Goal: Task Accomplishment & Management: Manage account settings

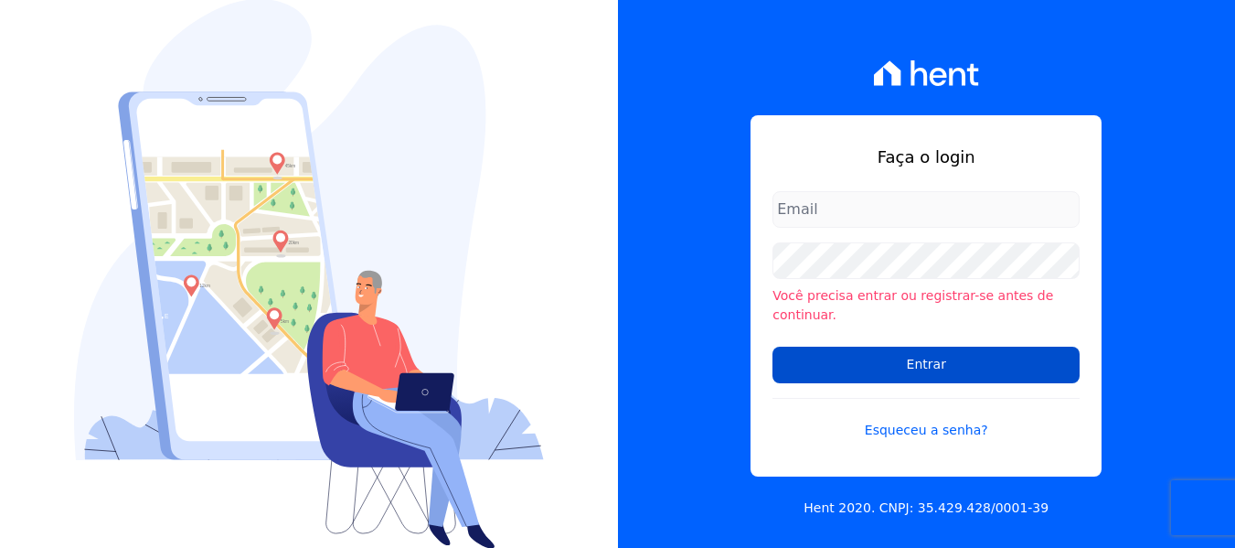
type input "maria.edinea@markaprime.com.br"
click at [939, 355] on input "Entrar" at bounding box center [926, 365] width 307 height 37
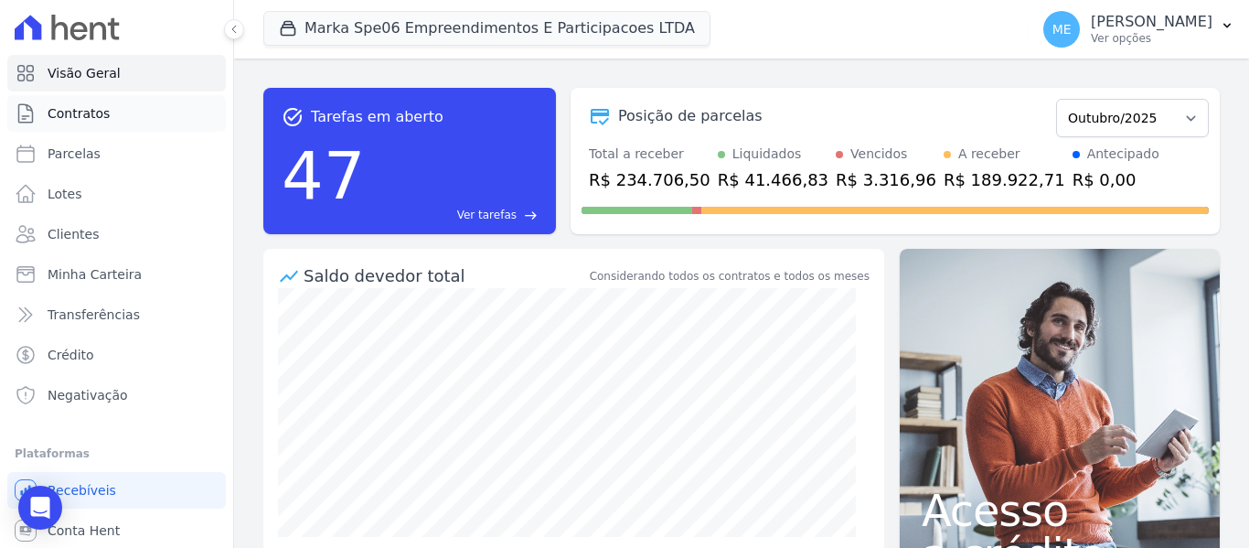
click at [74, 118] on span "Contratos" at bounding box center [79, 113] width 62 height 18
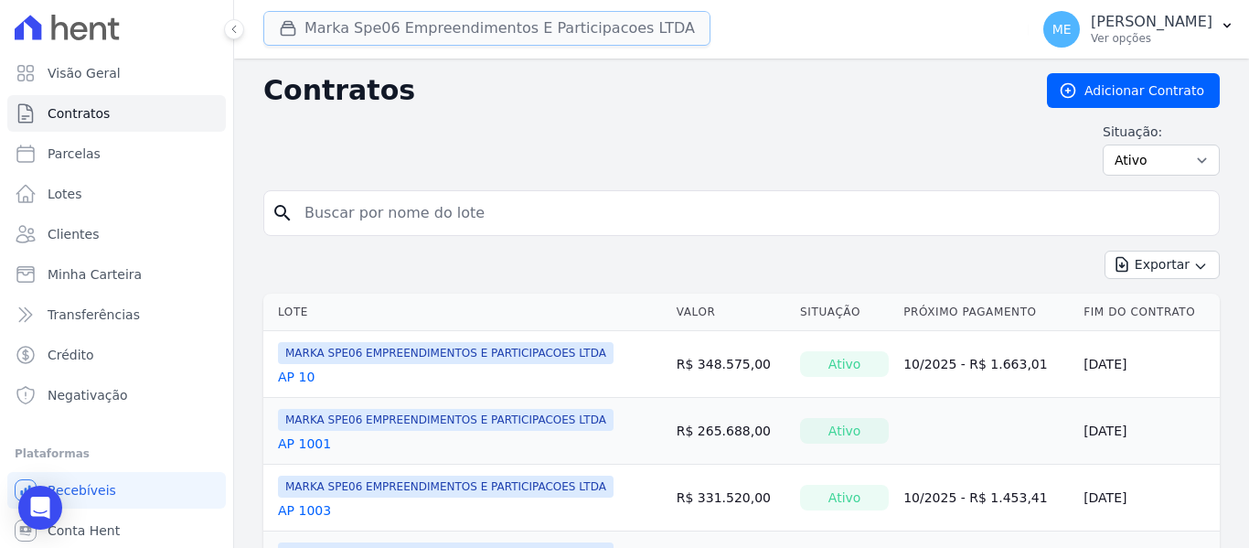
click at [458, 36] on button "Marka Spe06 Empreendimentos E Participacoes LTDA" at bounding box center [486, 28] width 447 height 35
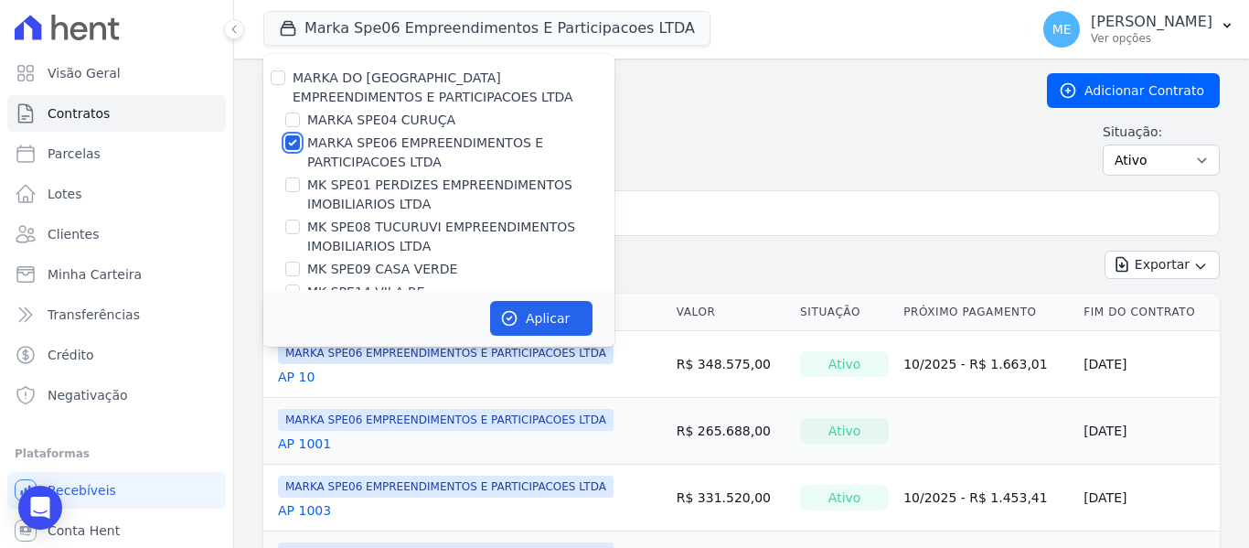
click at [288, 143] on input "MARKA SPE06 EMPREENDIMENTOS E PARTICIPACOES LTDA" at bounding box center [292, 142] width 15 height 15
checkbox input "false"
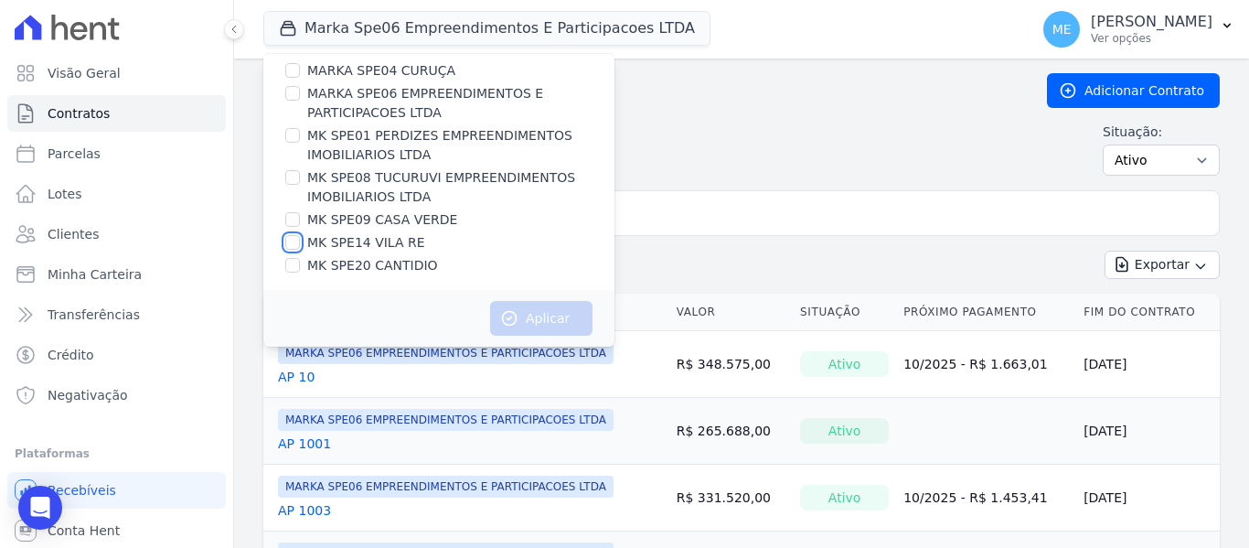
click at [295, 243] on input "MK SPE14 VILA RE" at bounding box center [292, 242] width 15 height 15
checkbox input "true"
click at [542, 302] on button "Aplicar" at bounding box center [541, 318] width 102 height 35
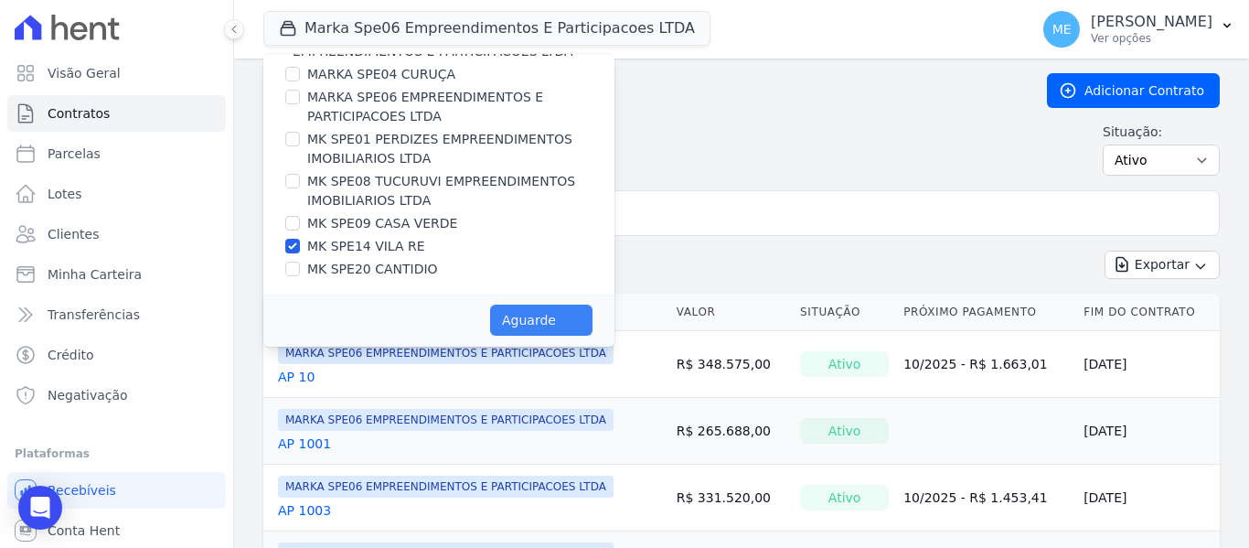
scroll to position [46, 0]
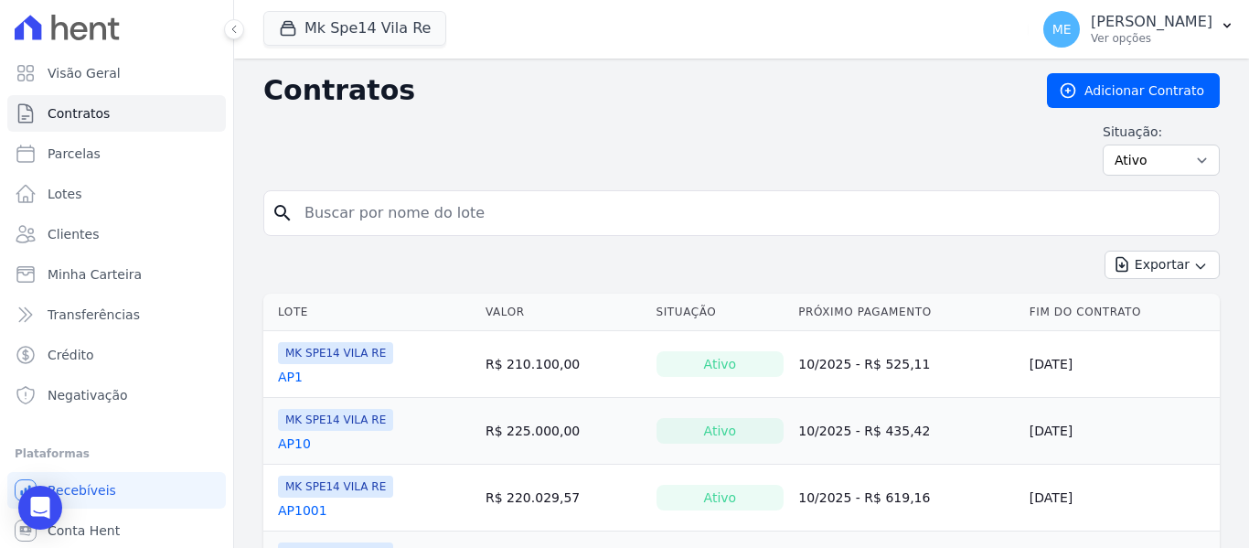
click at [596, 209] on input "search" at bounding box center [752, 213] width 918 height 37
type input "4001"
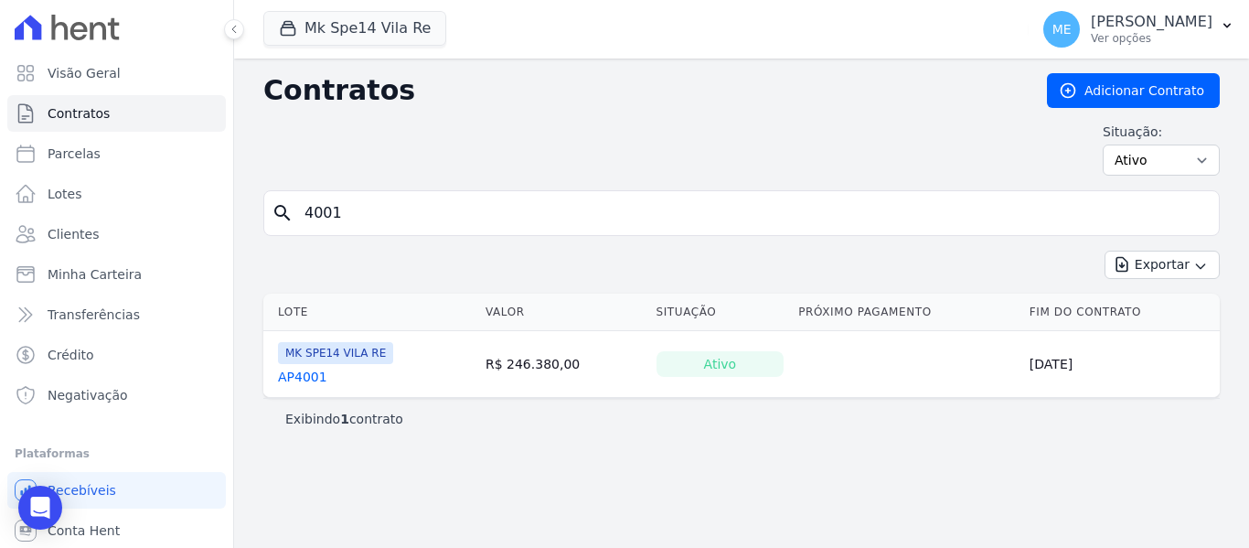
click at [288, 375] on link "AP4001" at bounding box center [302, 377] width 49 height 18
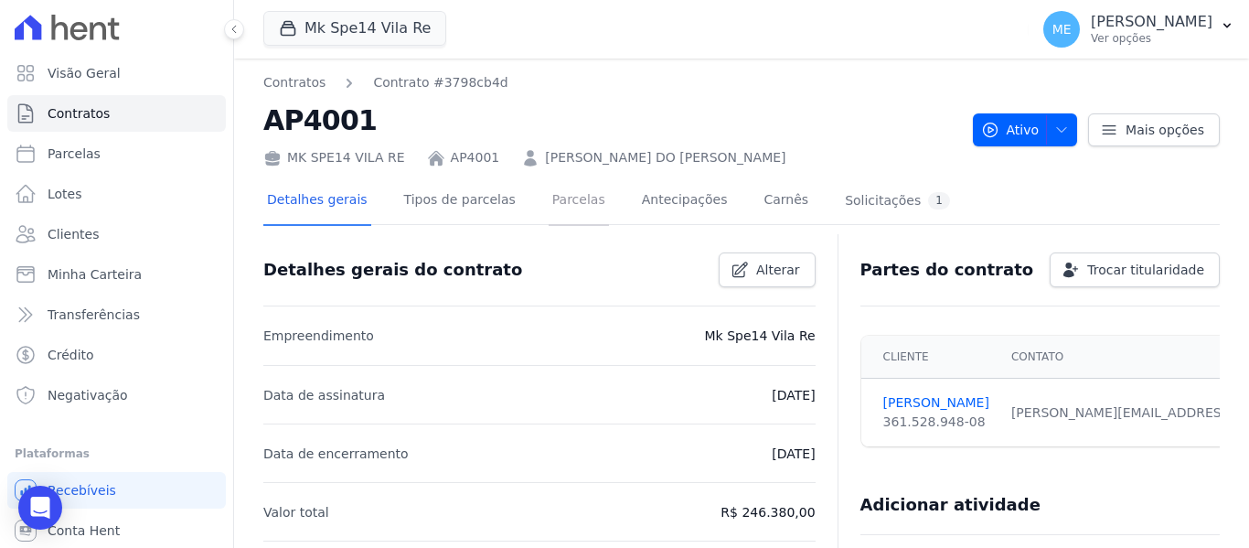
click at [560, 200] on link "Parcelas" at bounding box center [579, 201] width 60 height 48
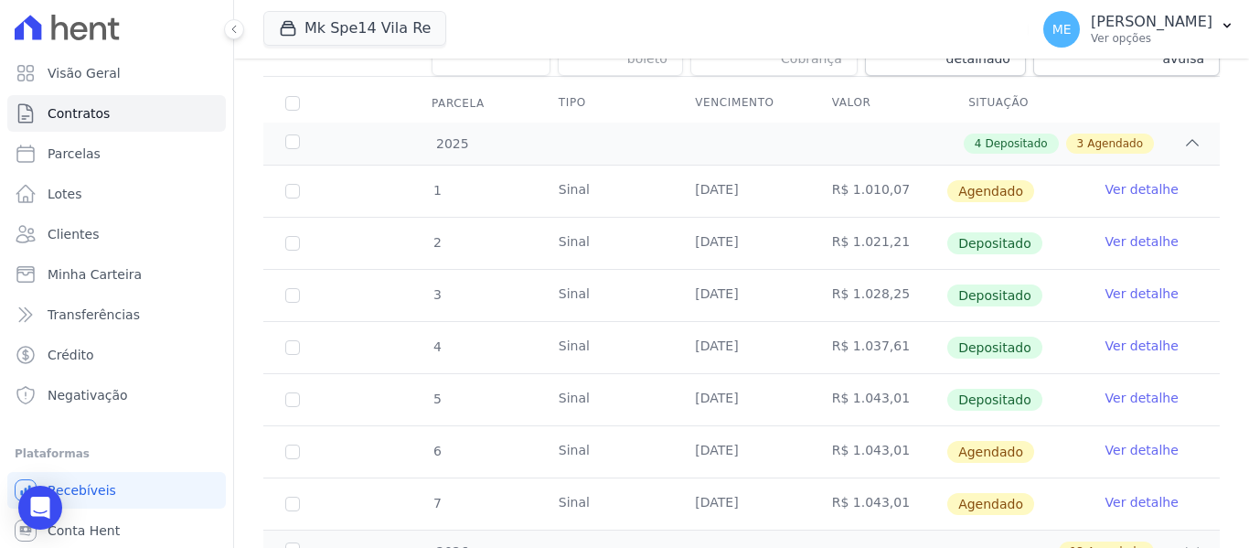
scroll to position [366, 0]
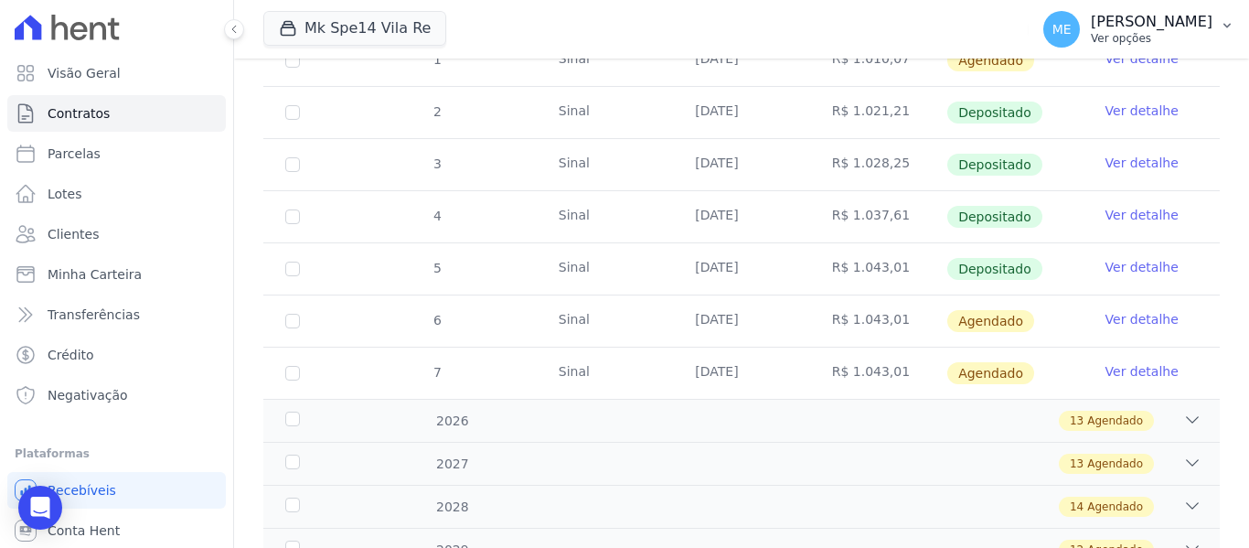
click at [1233, 18] on icon "button" at bounding box center [1227, 25] width 15 height 15
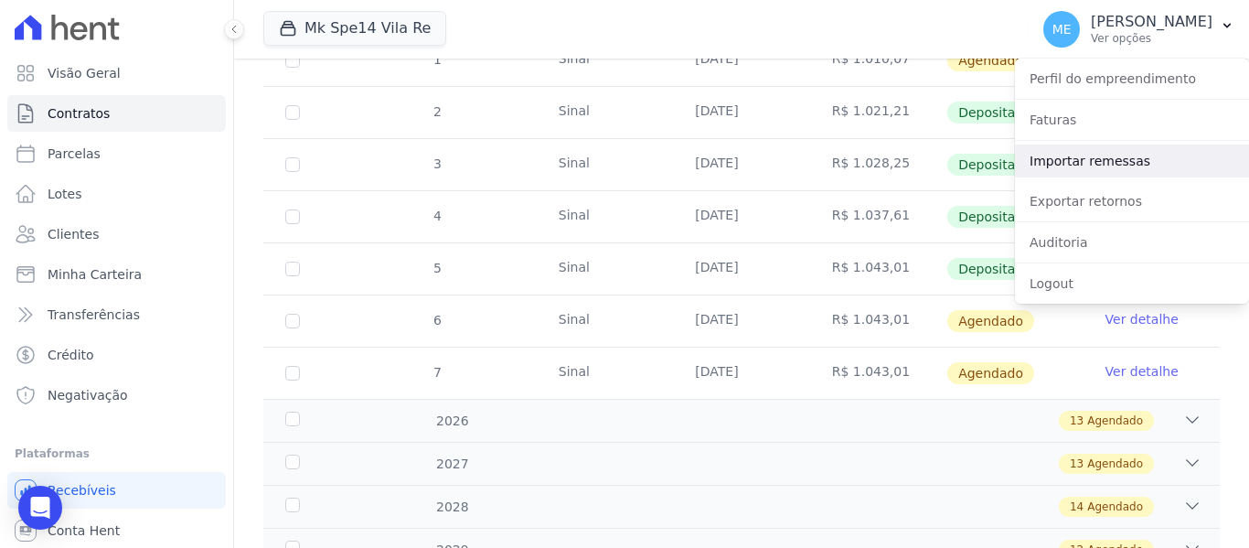
click at [1092, 156] on link "Importar remessas" at bounding box center [1132, 160] width 234 height 33
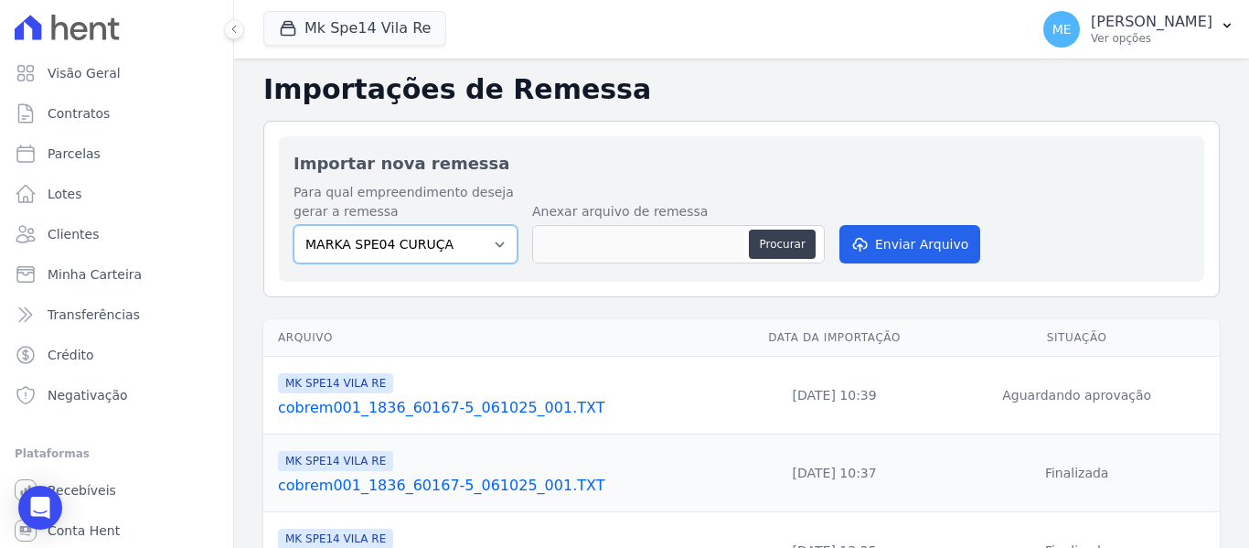
click at [492, 246] on select "MARKA SPE04 CURUÇA MARKA SPE06 EMPREENDIMENTOS E PARTICIPACOES LTDA MK SPE01 PE…" at bounding box center [405, 244] width 224 height 38
select select "39995bf4-9ae3-4619-a753-9d7f943d9086"
click at [293, 225] on select "MARKA SPE04 CURUÇA MARKA SPE06 EMPREENDIMENTOS E PARTICIPACOES LTDA MK SPE01 PE…" at bounding box center [405, 244] width 224 height 38
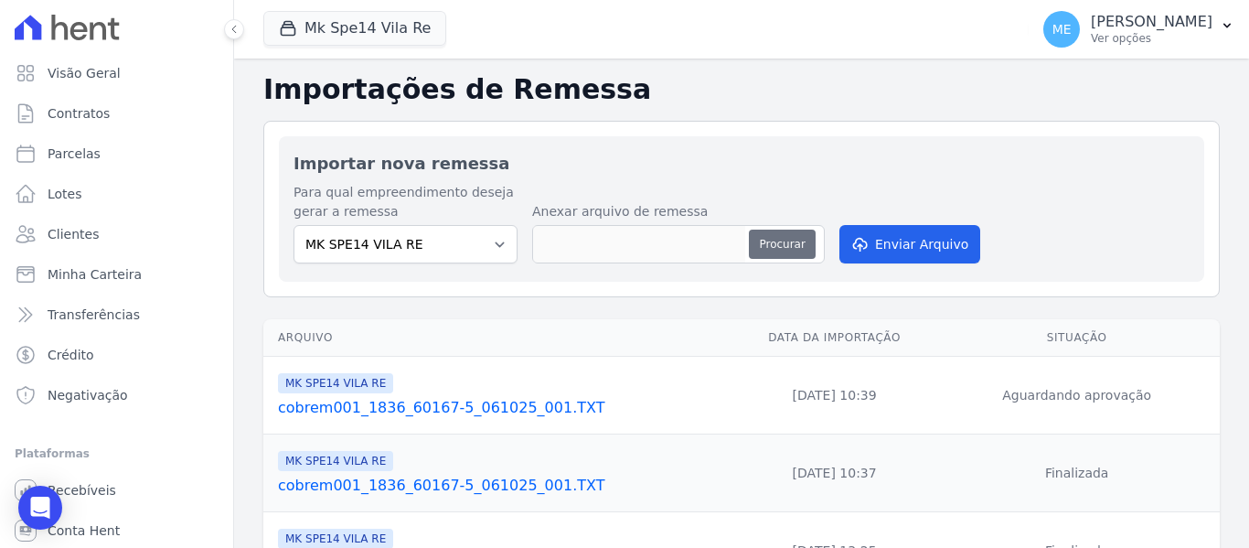
click at [773, 248] on button "Procurar" at bounding box center [782, 243] width 66 height 29
type input "cobrem001_1836_60167-5_081025_001.TXT"
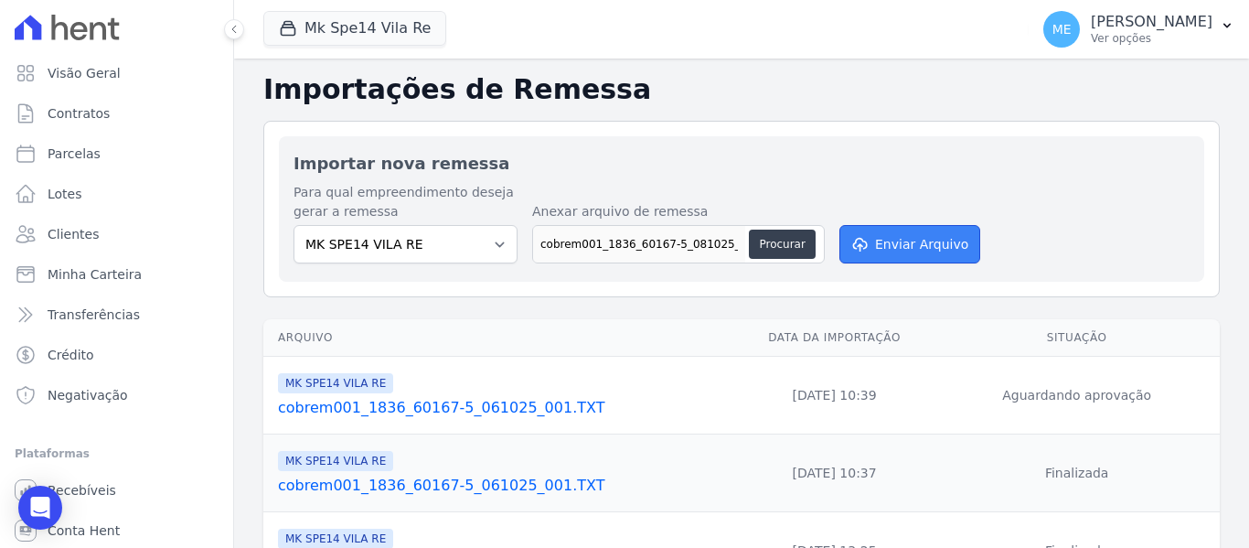
click at [939, 247] on button "Enviar Arquivo" at bounding box center [909, 244] width 141 height 38
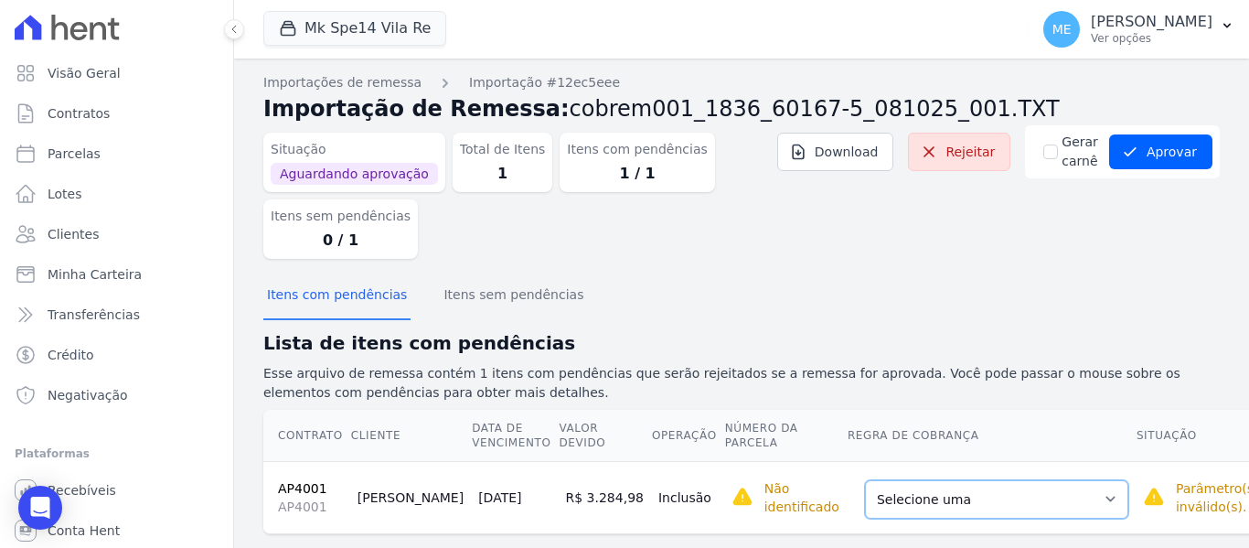
click at [1041, 490] on select "Selecione uma Nova Parcela Avulsa Parcela Avulsa Existente Parcela Normal (1 X …" at bounding box center [996, 499] width 263 height 38
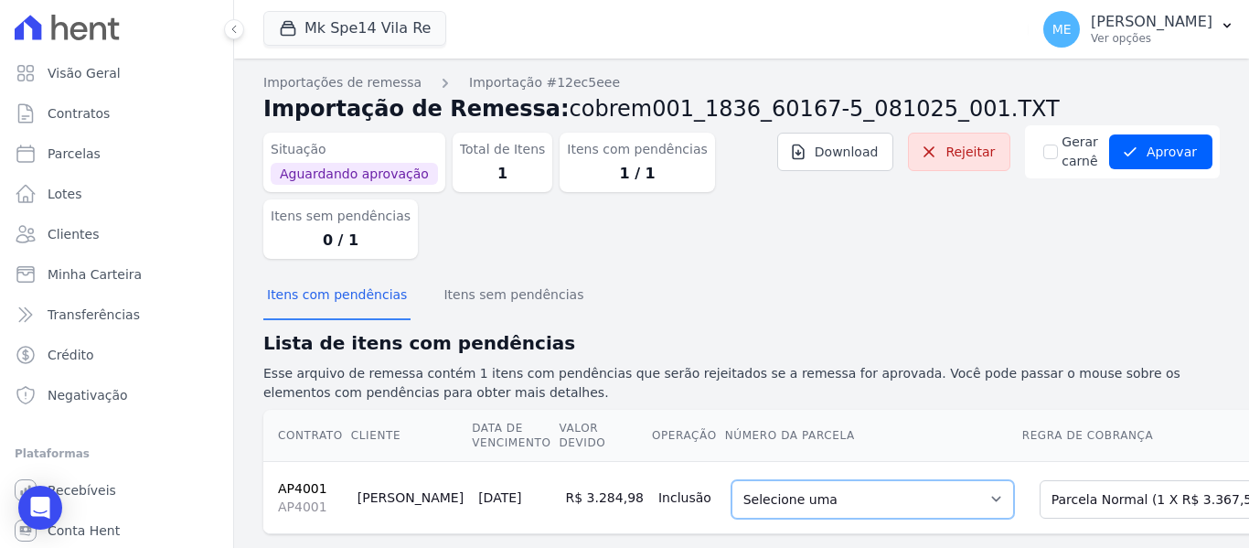
click at [914, 505] on select "Selecione uma 1 - 20/12/2026 - R$ 3.367,57 - Agendado" at bounding box center [872, 499] width 283 height 38
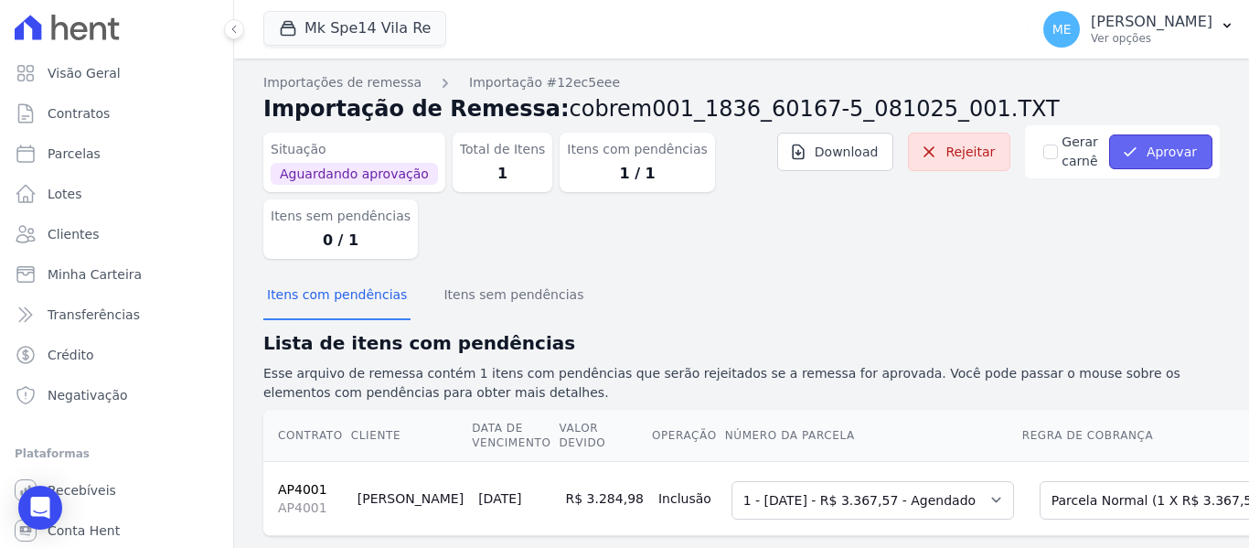
click at [1188, 152] on button "Aprovar" at bounding box center [1160, 151] width 103 height 35
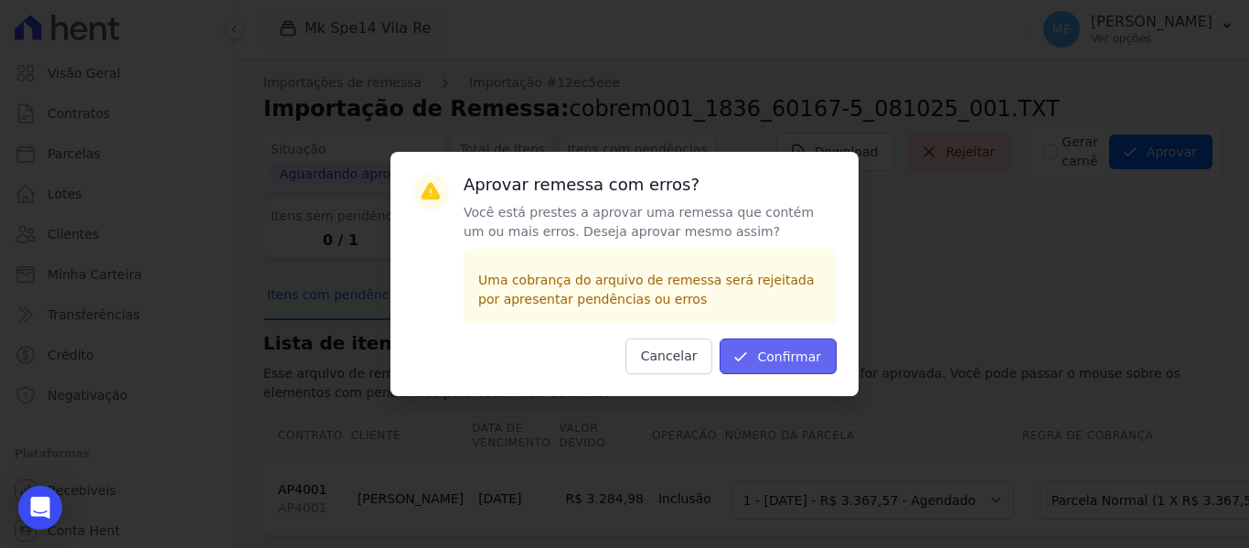
click at [779, 350] on button "Confirmar" at bounding box center [778, 356] width 117 height 36
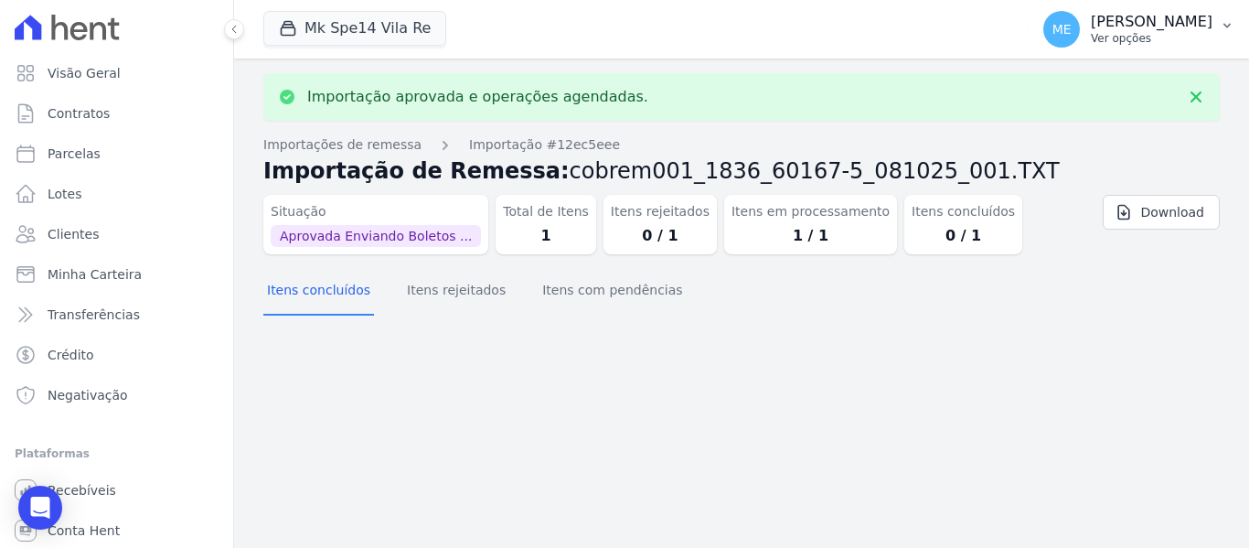
click at [1230, 23] on icon "button" at bounding box center [1227, 25] width 15 height 15
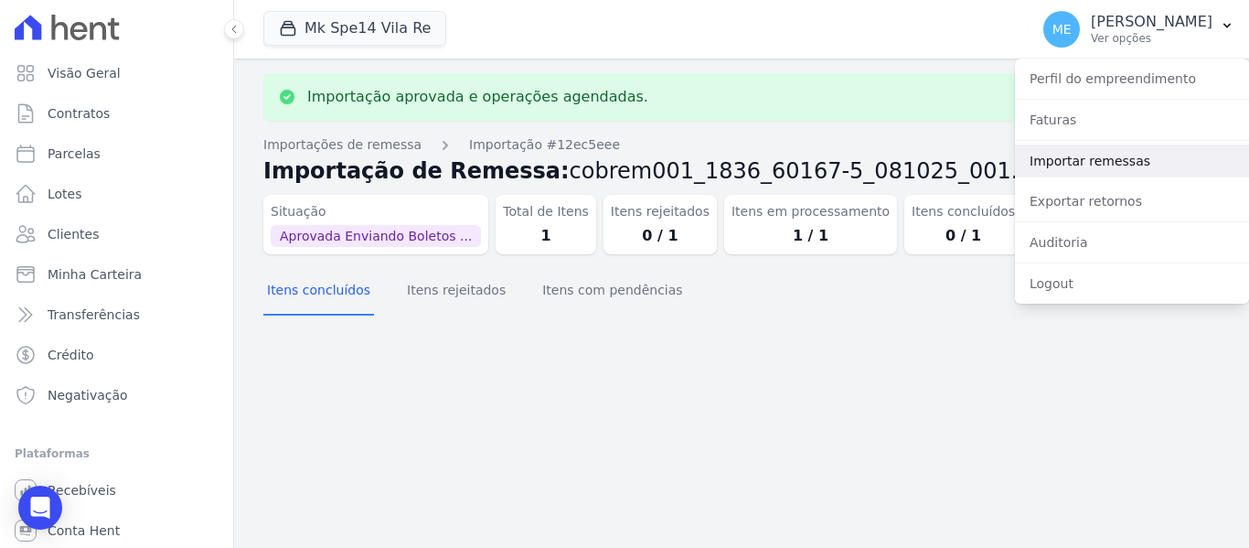
click at [1073, 159] on link "Importar remessas" at bounding box center [1132, 160] width 234 height 33
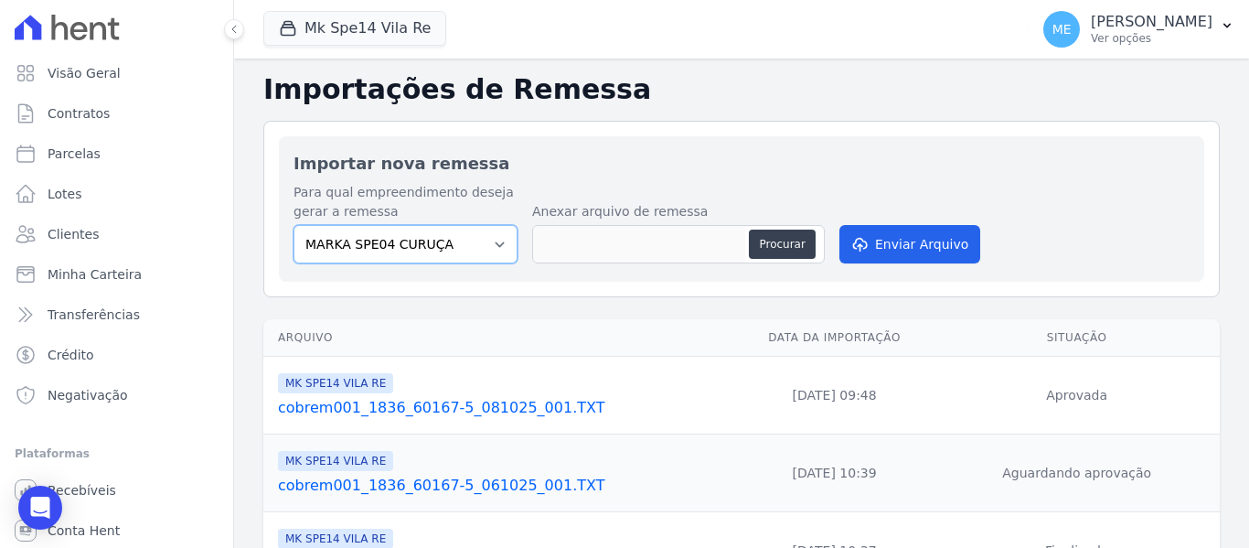
click at [502, 243] on select "MARKA SPE04 CURUÇA MARKA SPE06 EMPREENDIMENTOS E PARTICIPACOES LTDA MK SPE01 PE…" at bounding box center [405, 244] width 224 height 38
select select "39995bf4-9ae3-4619-a753-9d7f943d9086"
click at [293, 225] on select "MARKA SPE04 CURUÇA MARKA SPE06 EMPREENDIMENTOS E PARTICIPACOES LTDA MK SPE01 PE…" at bounding box center [405, 244] width 224 height 38
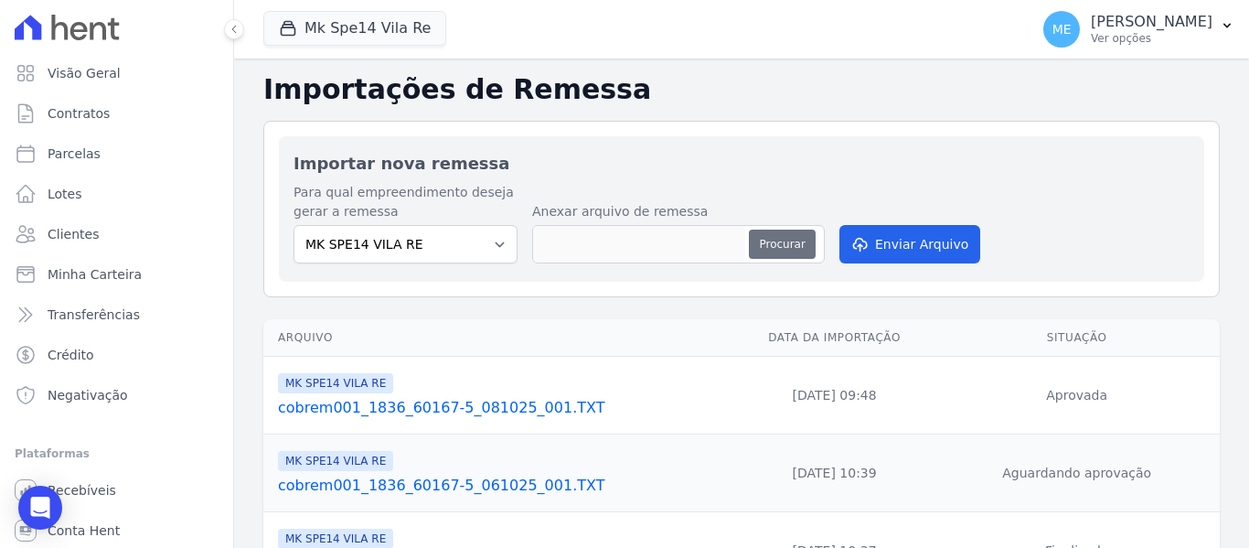
click at [766, 246] on button "Procurar" at bounding box center [782, 243] width 66 height 29
type input "cobrem001_1836_60167-5_081025_001.TXT"
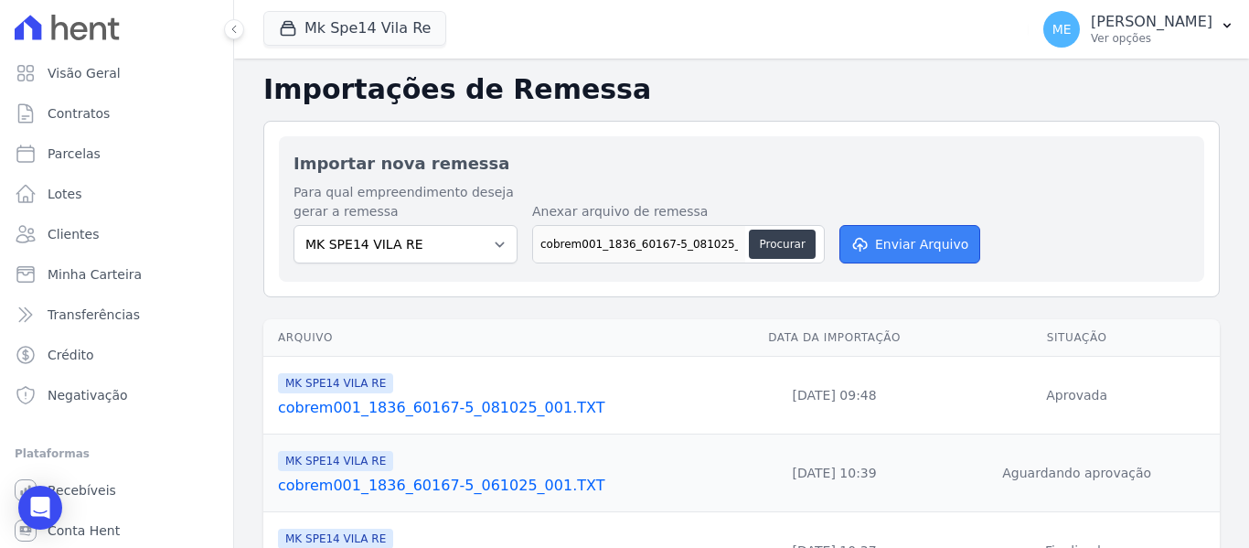
click at [958, 246] on button "Enviar Arquivo" at bounding box center [909, 244] width 141 height 38
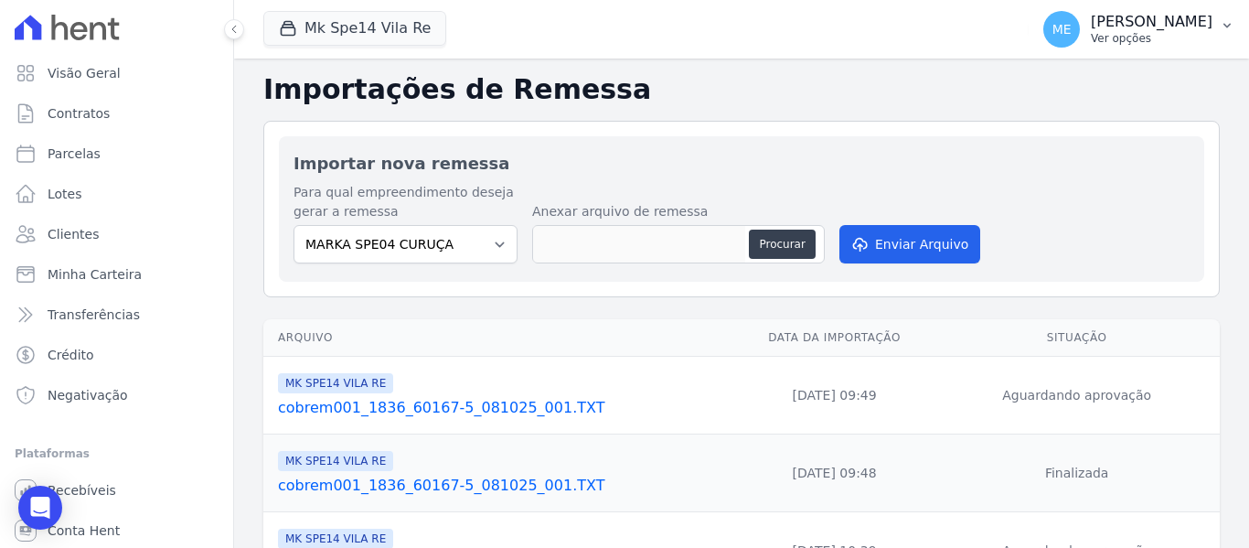
click at [1219, 18] on button "ME Maria Edinea Ver opções" at bounding box center [1139, 29] width 220 height 51
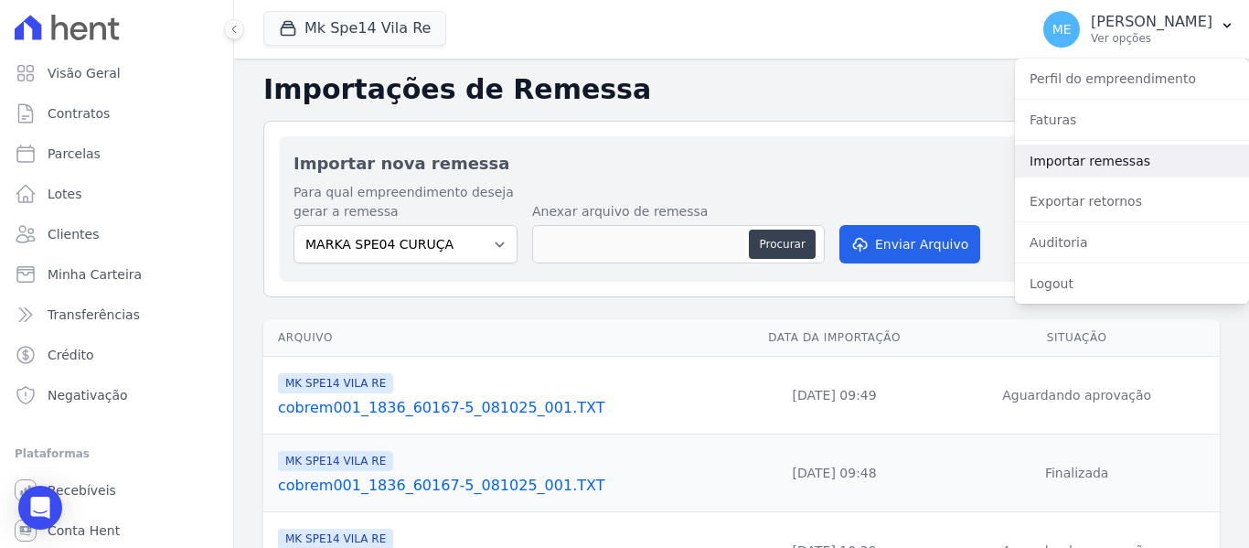
click at [1074, 157] on link "Importar remessas" at bounding box center [1132, 160] width 234 height 33
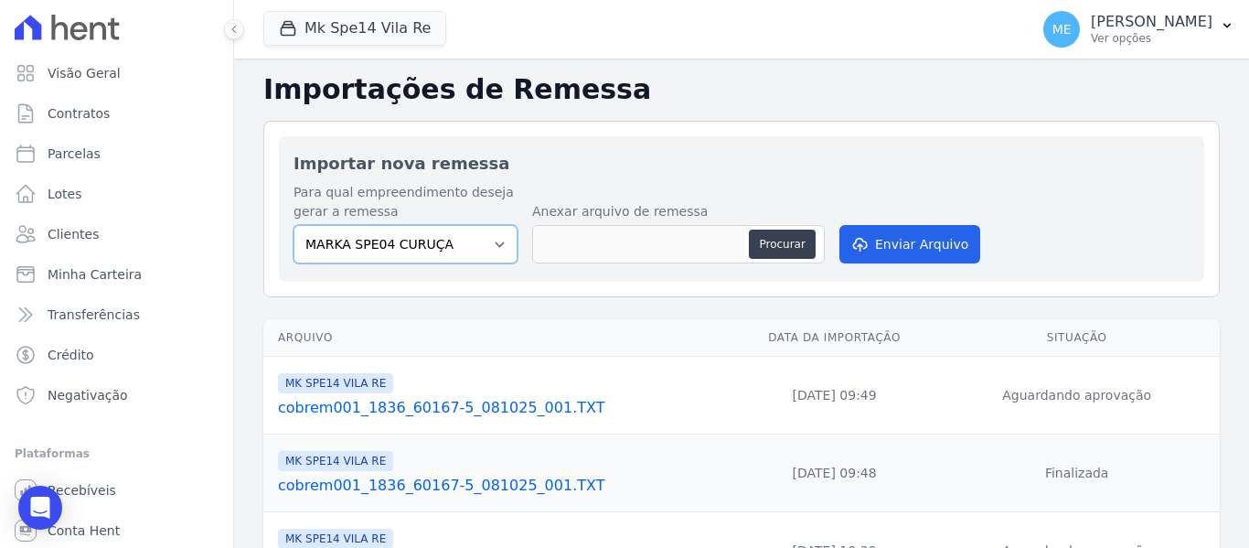
click at [487, 236] on select "MARKA SPE04 CURUÇA MARKA SPE06 EMPREENDIMENTOS E PARTICIPACOES LTDA MK SPE01 PE…" at bounding box center [405, 244] width 224 height 38
select select "39995bf4-9ae3-4619-a753-9d7f943d9086"
click at [293, 225] on select "MARKA SPE04 CURUÇA MARKA SPE06 EMPREENDIMENTOS E PARTICIPACOES LTDA MK SPE01 PE…" at bounding box center [405, 244] width 224 height 38
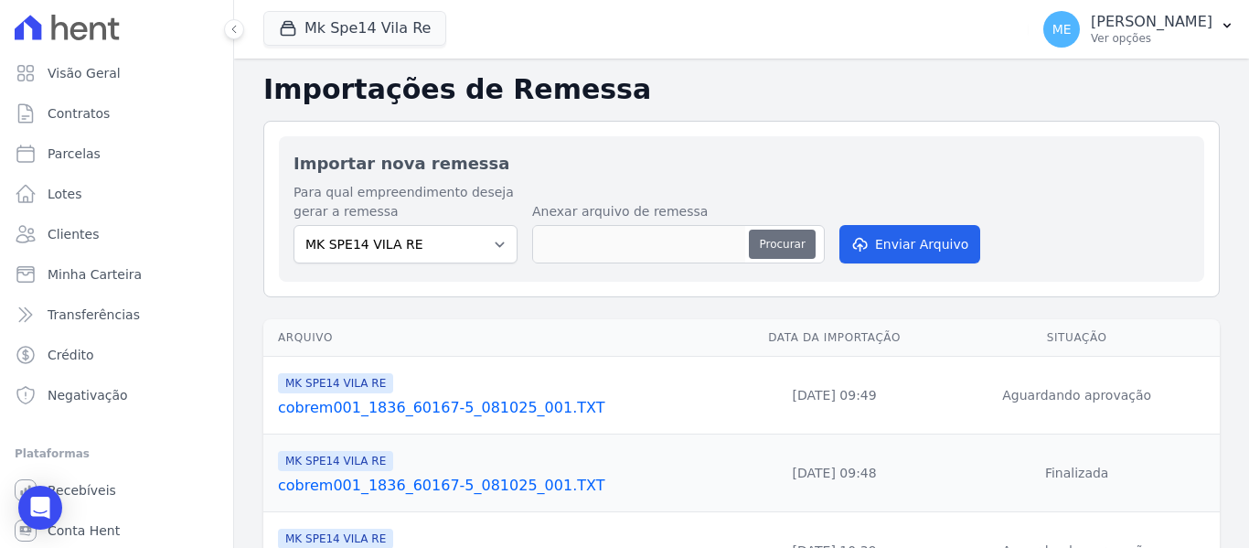
click at [783, 248] on button "Procurar" at bounding box center [782, 243] width 66 height 29
type input "cobrem001_1836_60167-5_081025_001 1.TXT"
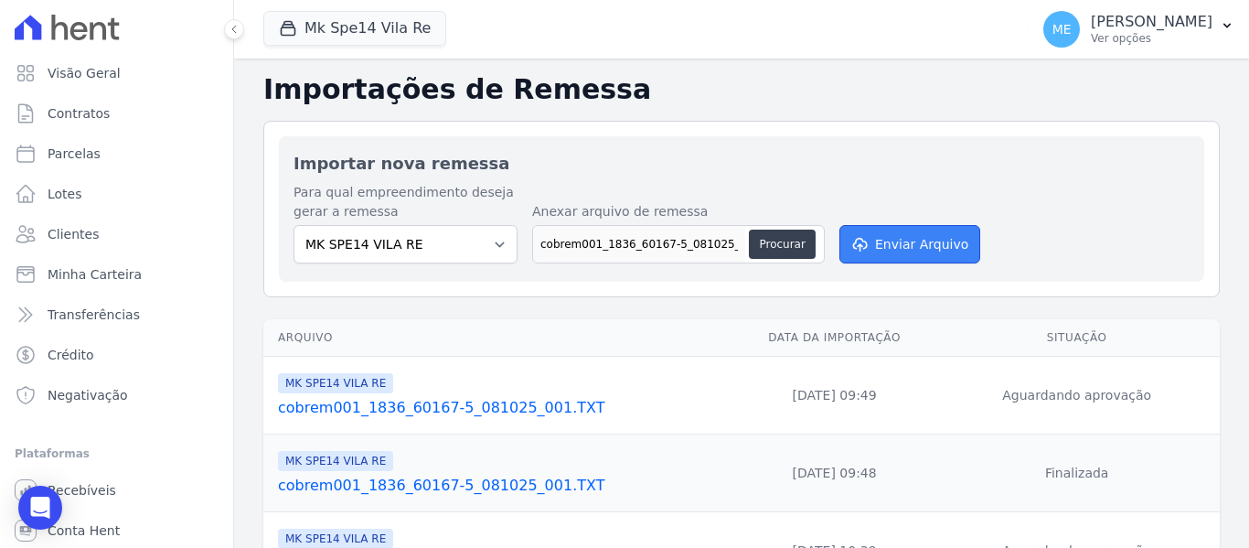
click at [944, 248] on button "Enviar Arquivo" at bounding box center [909, 244] width 141 height 38
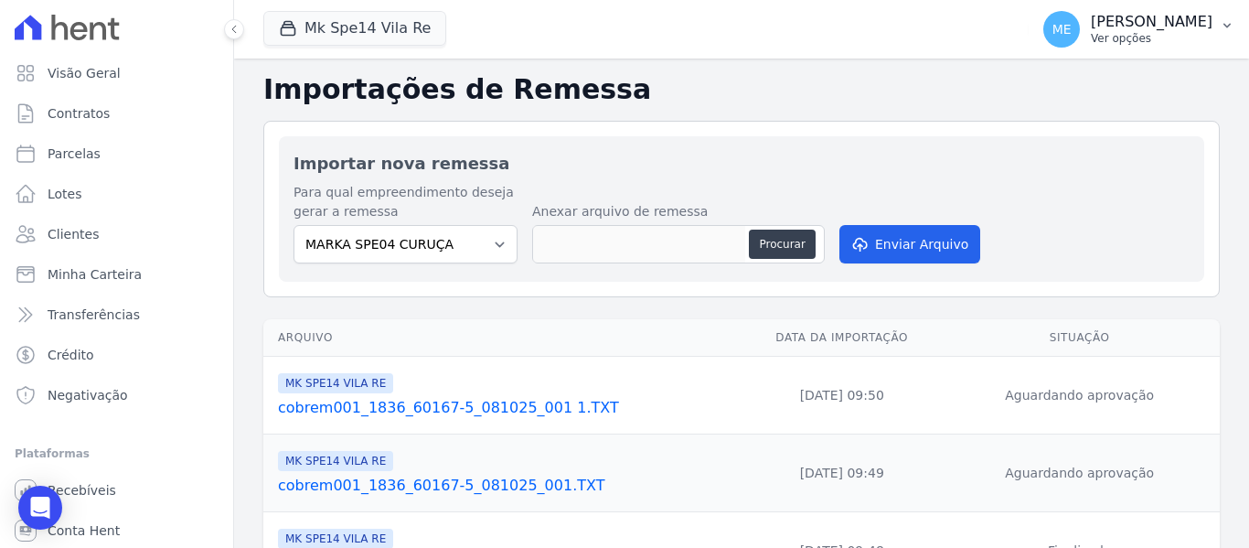
click at [1229, 22] on icon "button" at bounding box center [1227, 25] width 15 height 15
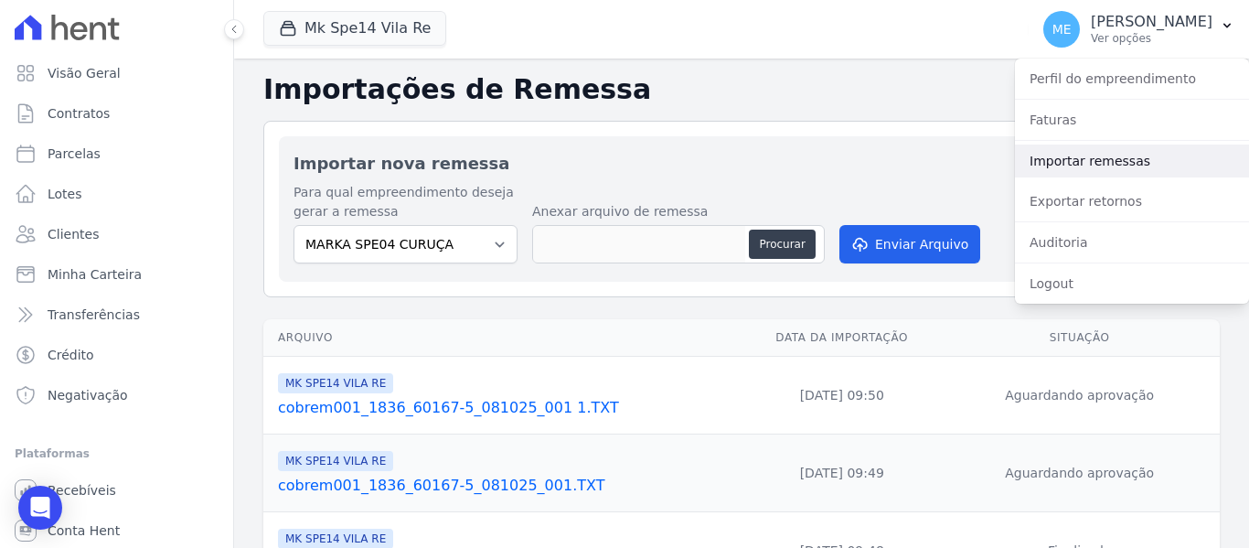
click at [1091, 162] on link "Importar remessas" at bounding box center [1132, 160] width 234 height 33
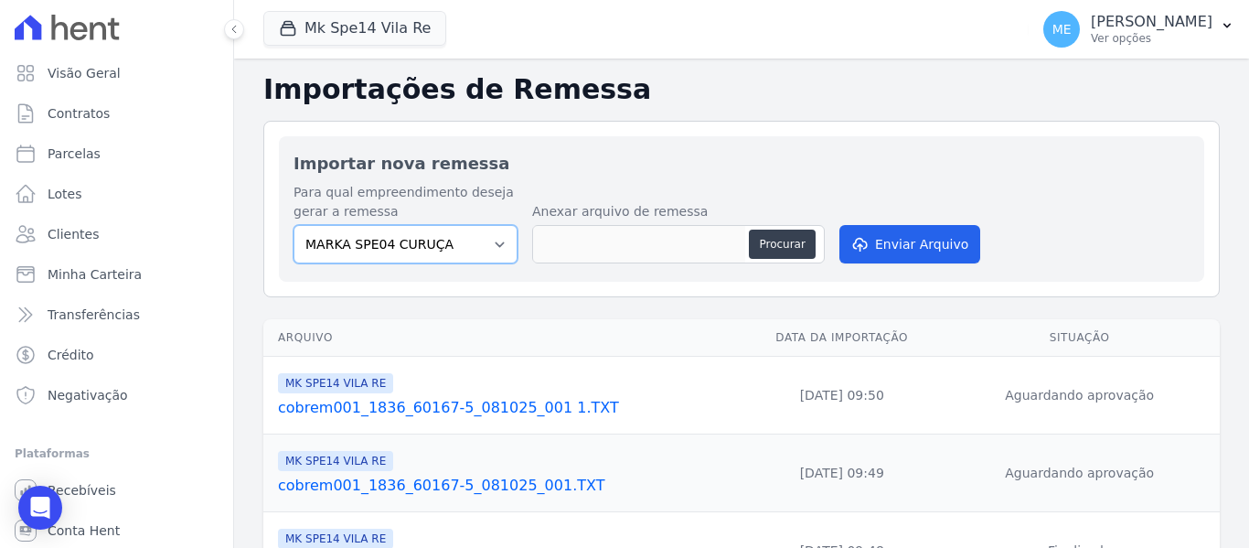
click at [493, 243] on select "MARKA SPE04 CURUÇA MARKA SPE06 EMPREENDIMENTOS E PARTICIPACOES LTDA MK SPE01 PE…" at bounding box center [405, 244] width 224 height 38
select select "39995bf4-9ae3-4619-a753-9d7f943d9086"
click at [293, 225] on select "MARKA SPE04 CURUÇA MARKA SPE06 EMPREENDIMENTOS E PARTICIPACOES LTDA MK SPE01 PE…" at bounding box center [405, 244] width 224 height 38
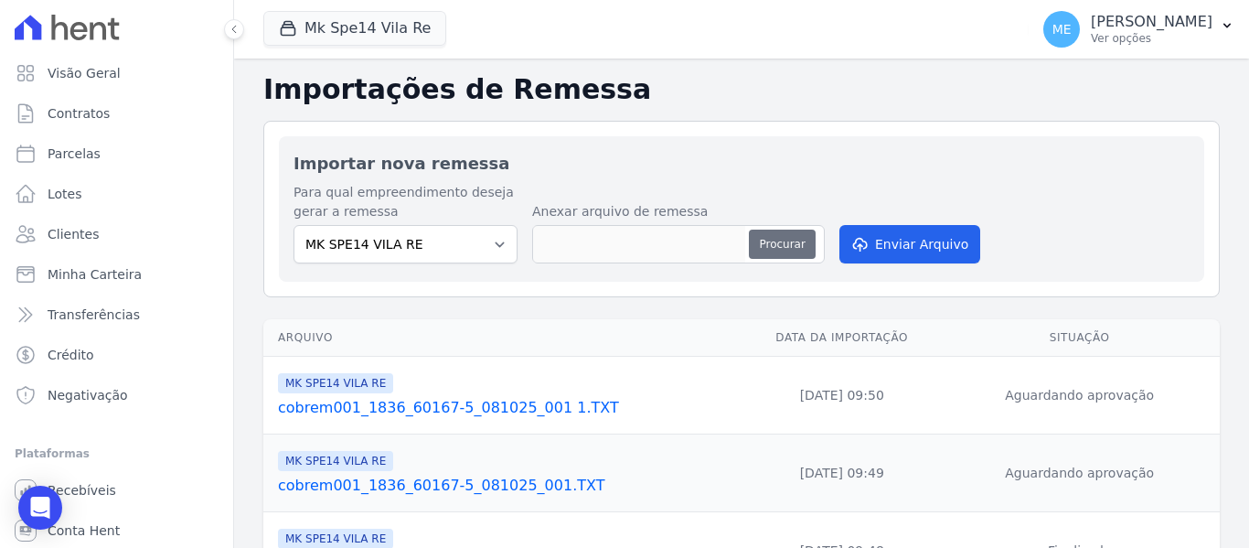
click at [793, 245] on button "Procurar" at bounding box center [782, 243] width 66 height 29
type input "cobrem001_1836_60167-5_081025_001.TXT"
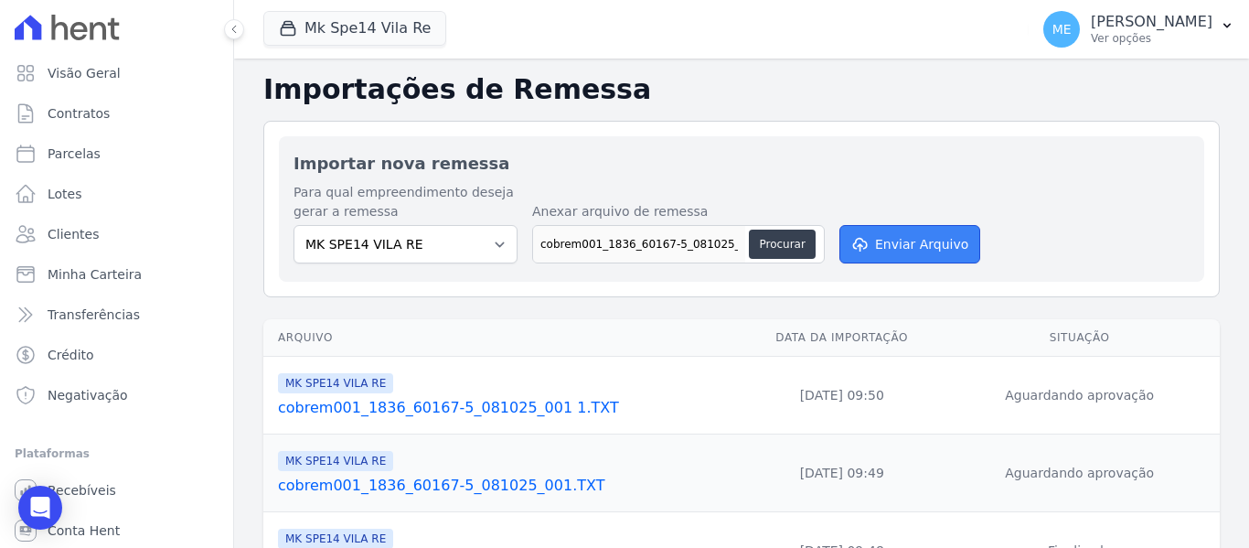
click at [891, 239] on button "Enviar Arquivo" at bounding box center [909, 244] width 141 height 38
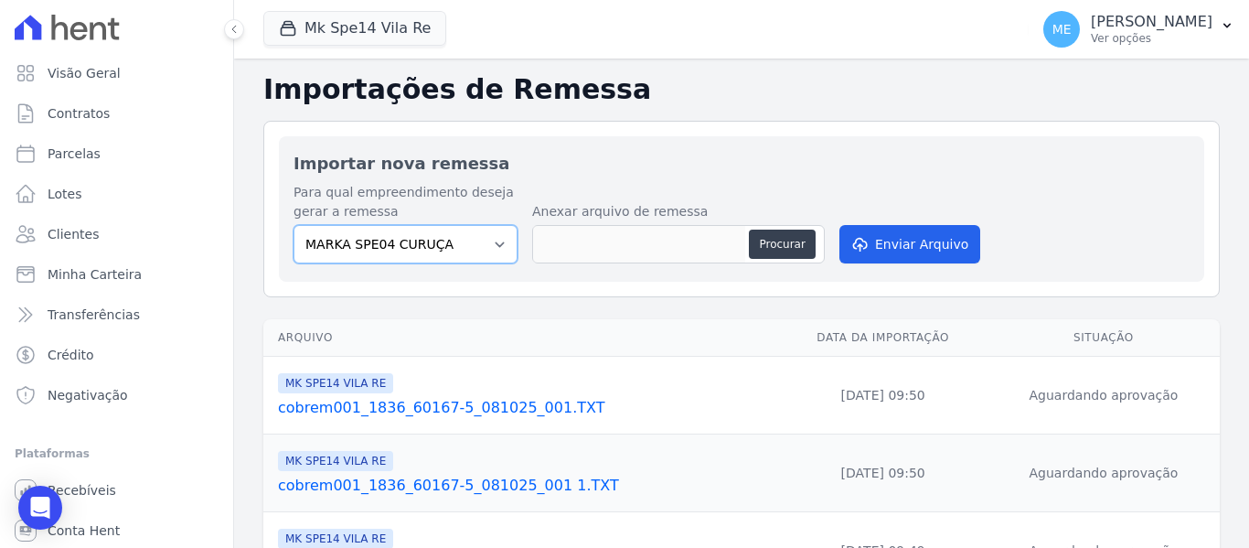
click at [483, 244] on select "MARKA SPE04 CURUÇA MARKA SPE06 EMPREENDIMENTOS E PARTICIPACOES LTDA MK SPE01 PE…" at bounding box center [405, 244] width 224 height 38
select select "39995bf4-9ae3-4619-a753-9d7f943d9086"
click at [293, 225] on select "MARKA SPE04 CURUÇA MARKA SPE06 EMPREENDIMENTOS E PARTICIPACOES LTDA MK SPE01 PE…" at bounding box center [405, 244] width 224 height 38
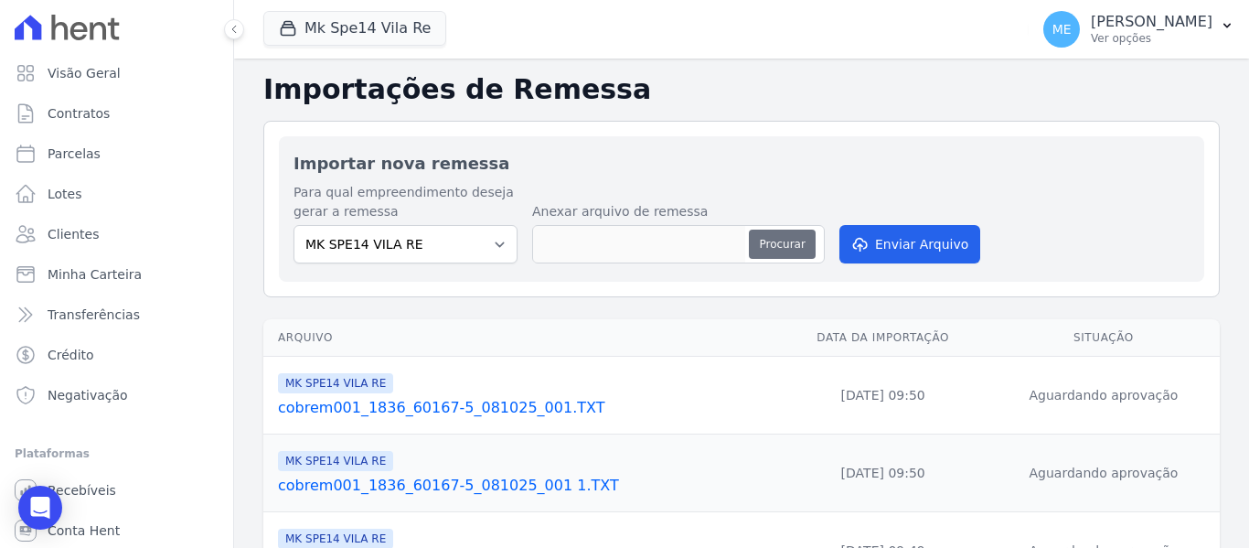
click at [782, 240] on button "Procurar" at bounding box center [782, 243] width 66 height 29
type input "cobrem001_1836_60167-5_081025_002.TXT"
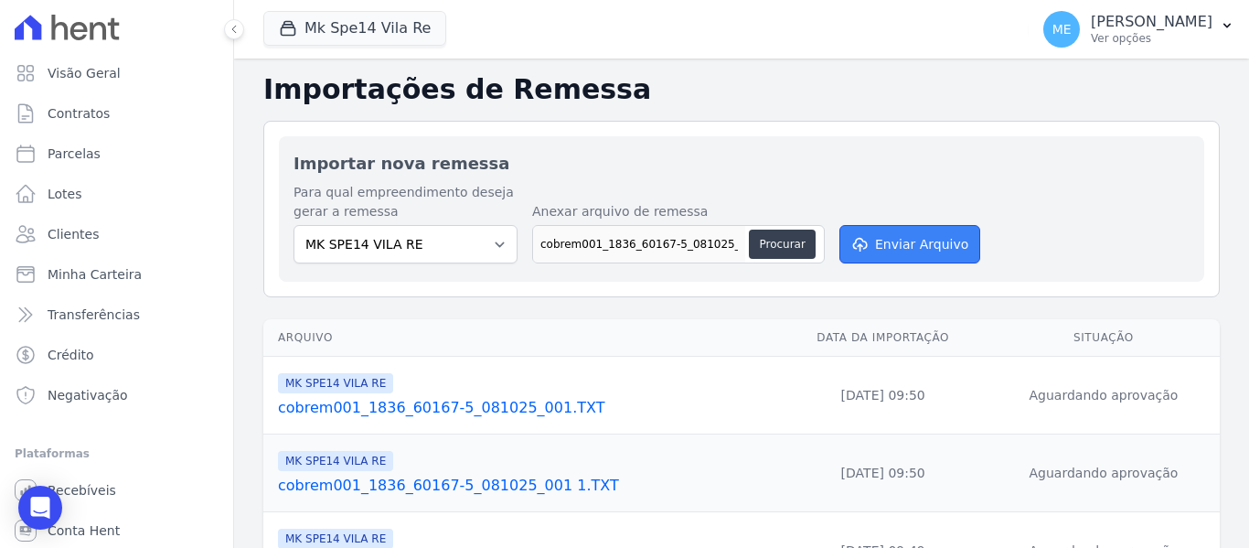
click at [956, 239] on button "Enviar Arquivo" at bounding box center [909, 244] width 141 height 38
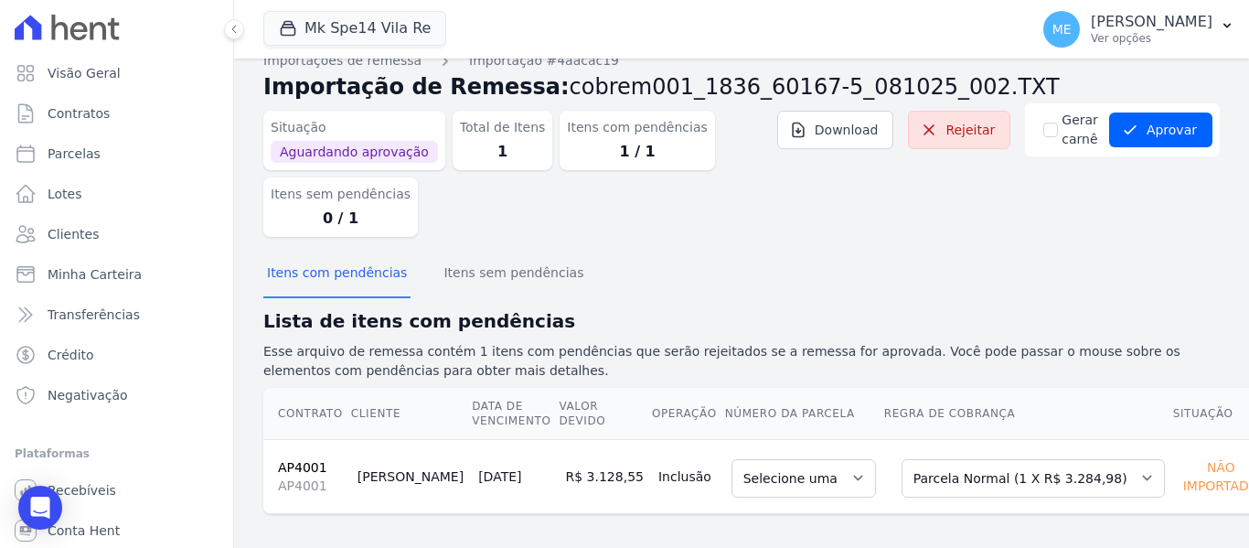
scroll to position [33, 0]
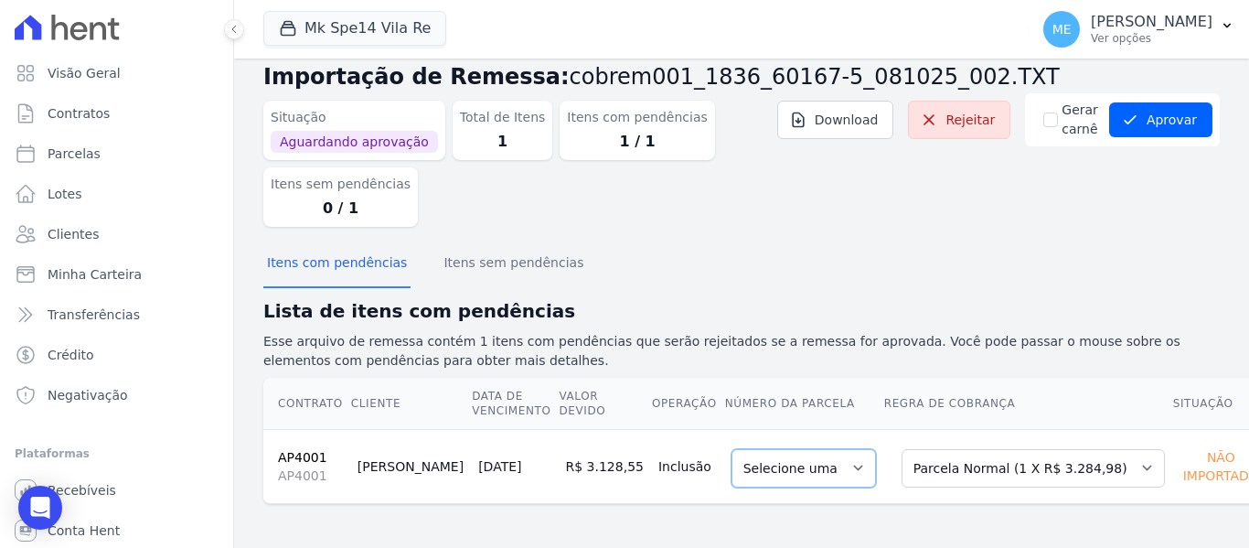
click at [806, 464] on select "Selecione uma" at bounding box center [803, 468] width 144 height 38
drag, startPoint x: 804, startPoint y: 471, endPoint x: 816, endPoint y: 464, distance: 14.3
click at [808, 467] on select "Selecione uma" at bounding box center [803, 468] width 144 height 38
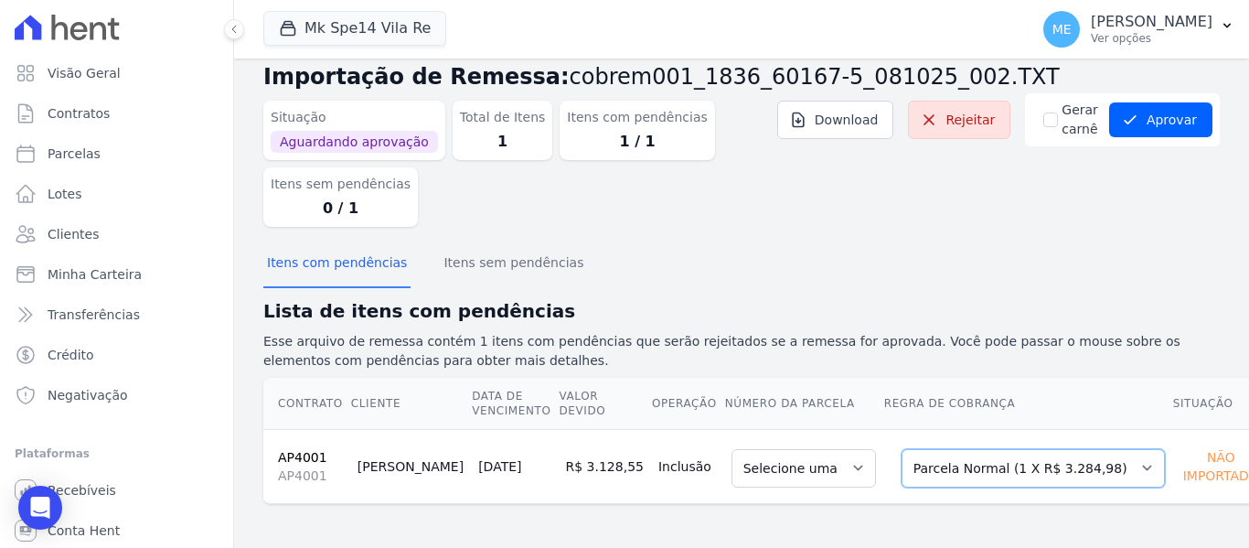
click at [1075, 463] on select "Selecione uma Nova Parcela Avulsa Parcela Avulsa Existente Parcela Normal (1 X …" at bounding box center [1032, 468] width 263 height 38
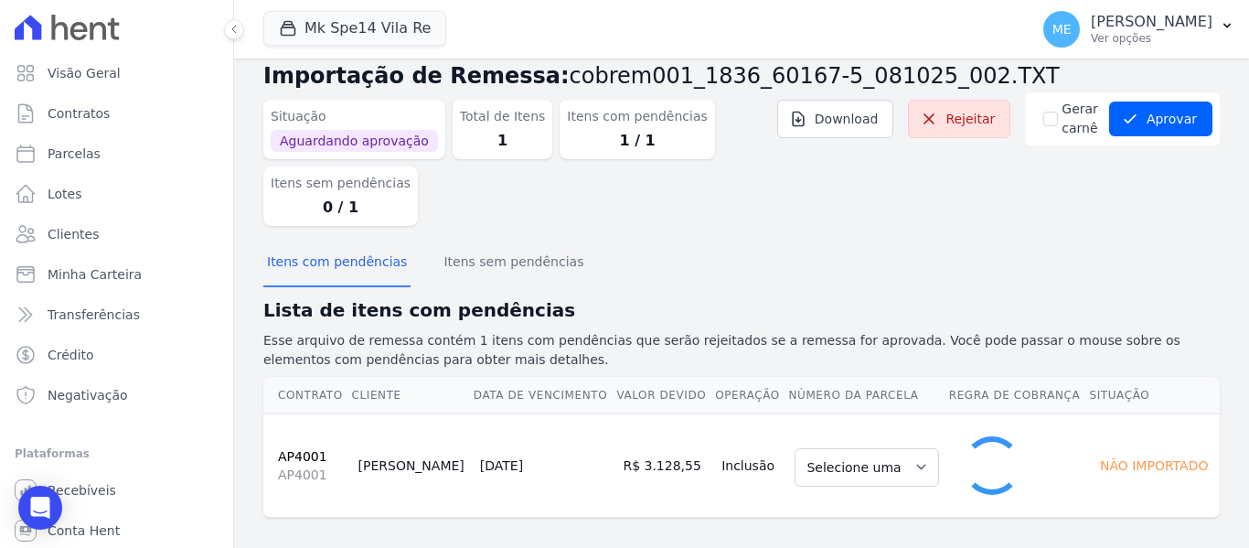
select select "0"
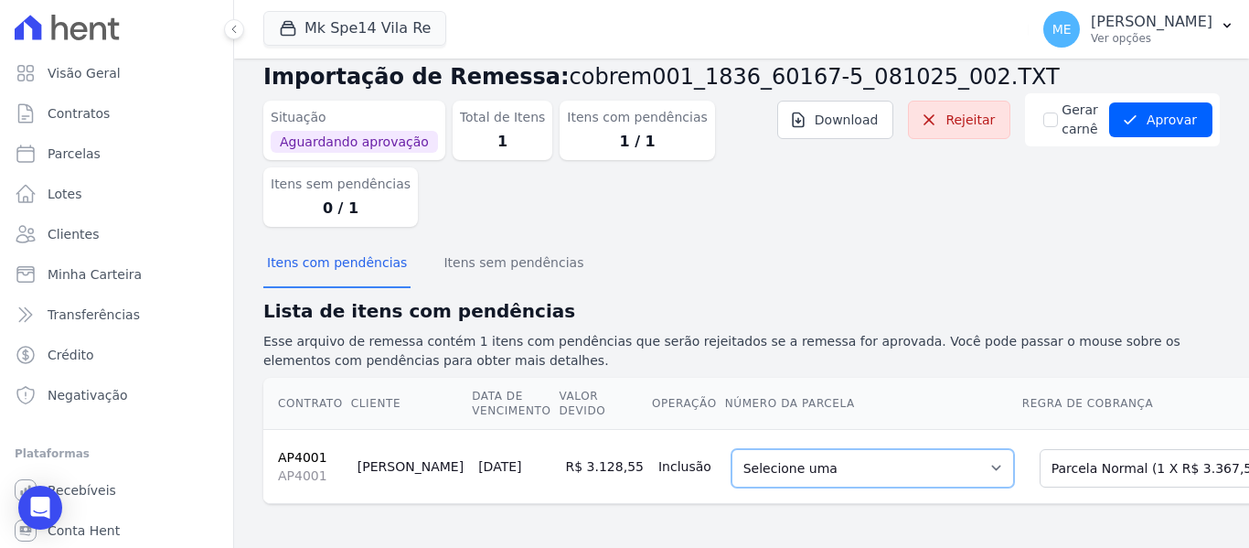
click at [905, 469] on select "Selecione uma 1 - [DATE] - R$ 3.367,57 - Agendado" at bounding box center [872, 468] width 283 height 38
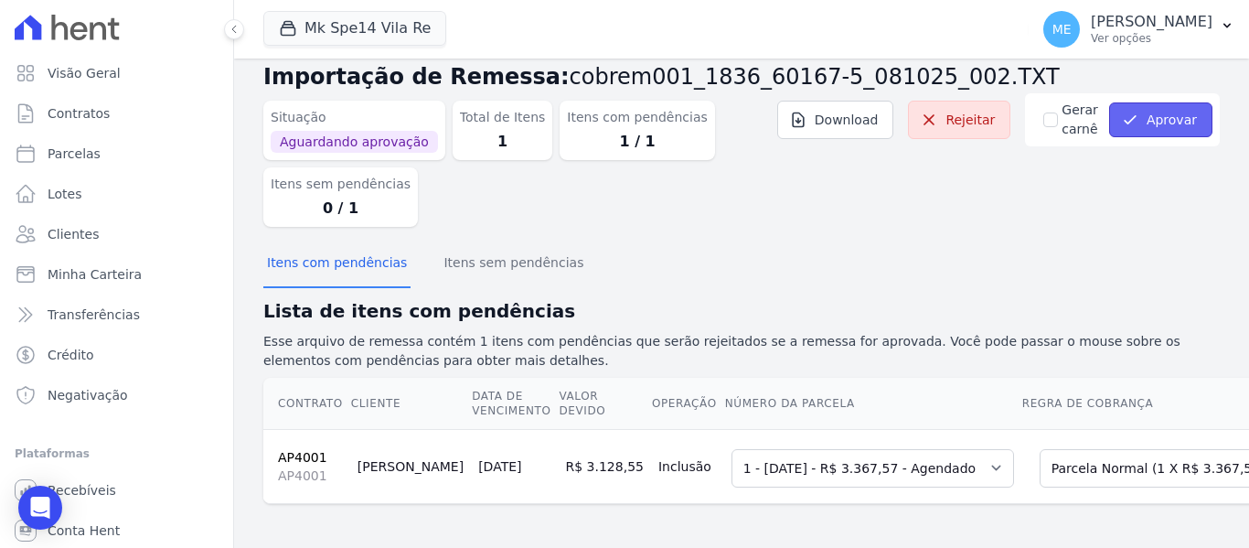
click at [1173, 123] on button "Aprovar" at bounding box center [1160, 119] width 103 height 35
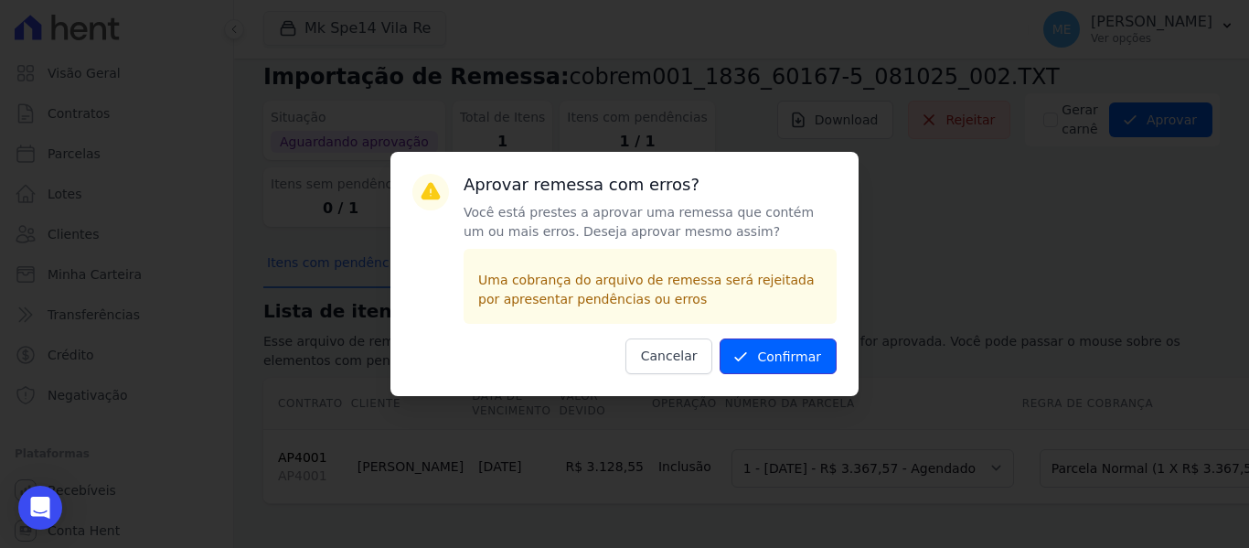
click at [778, 357] on button "Confirmar" at bounding box center [778, 356] width 117 height 36
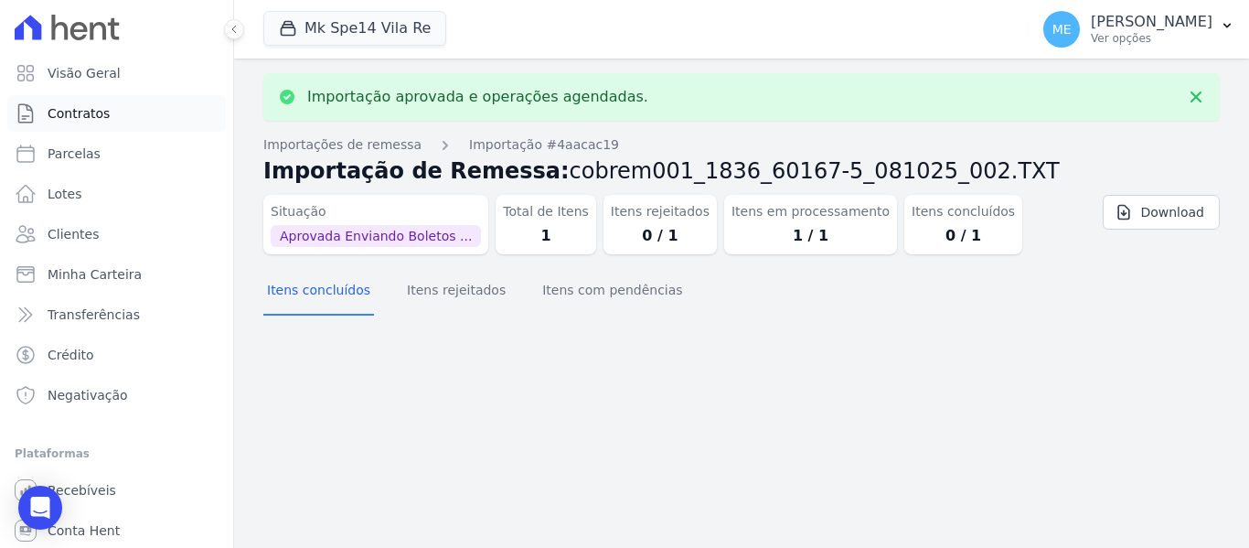
click at [95, 120] on span "Contratos" at bounding box center [79, 113] width 62 height 18
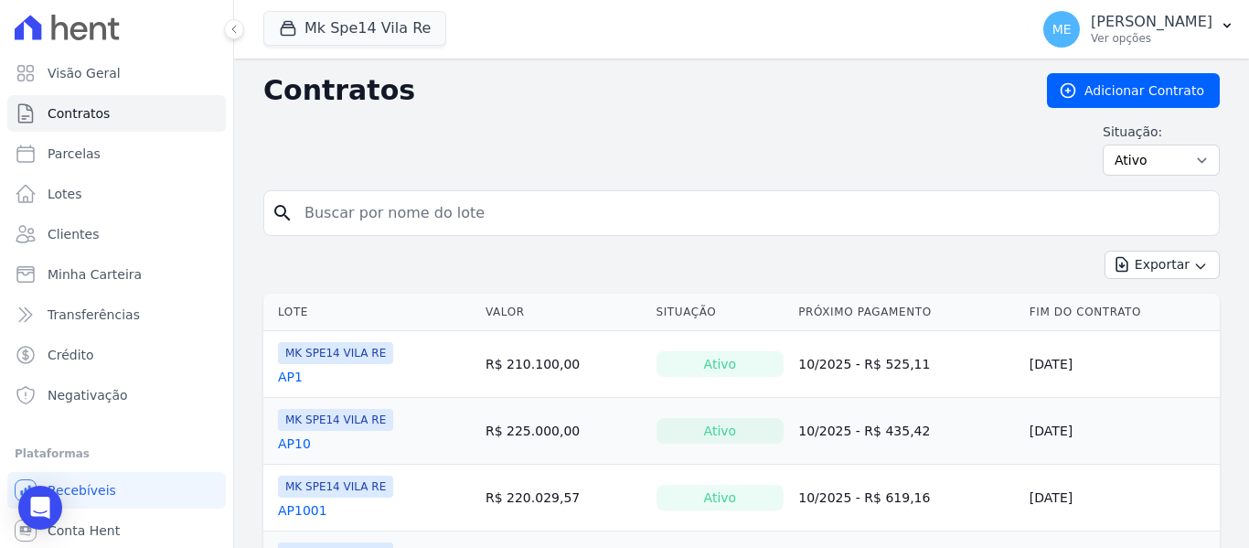
click at [445, 199] on input "search" at bounding box center [752, 213] width 918 height 37
type input "40001"
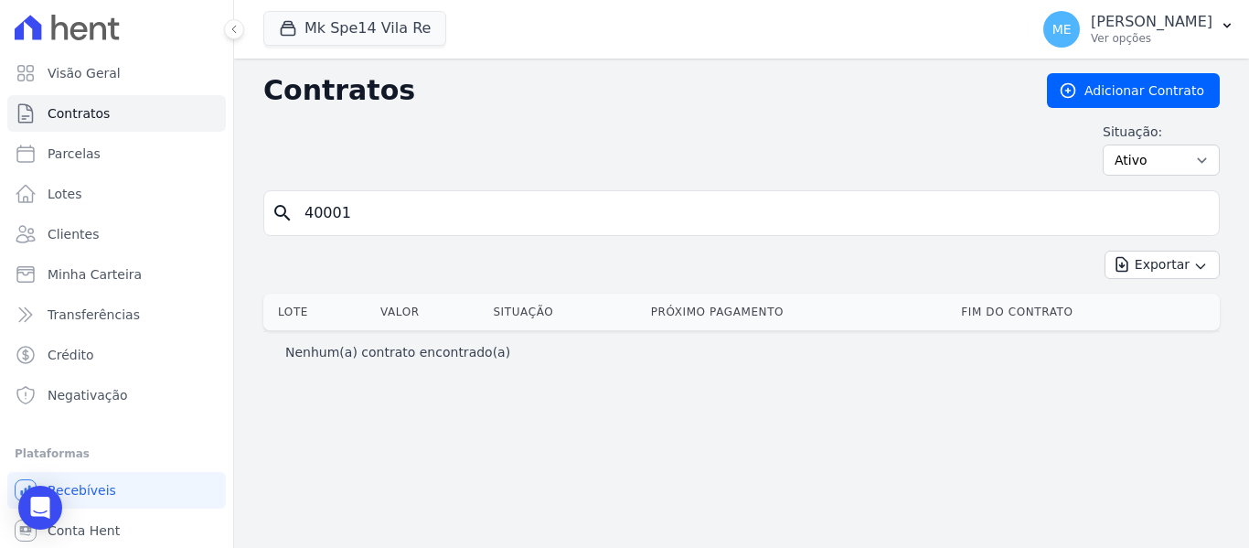
click at [460, 212] on input "40001" at bounding box center [752, 213] width 918 height 37
type input "4"
type input "4001"
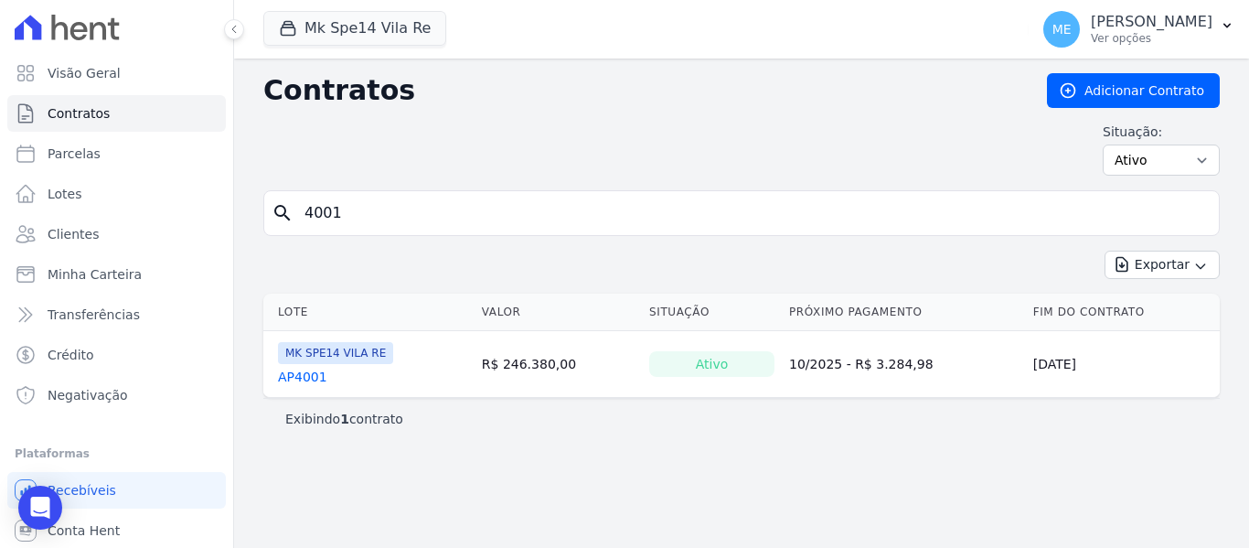
click at [321, 379] on div "AP4001" at bounding box center [335, 377] width 115 height 18
click at [318, 372] on link "AP4001" at bounding box center [302, 377] width 49 height 18
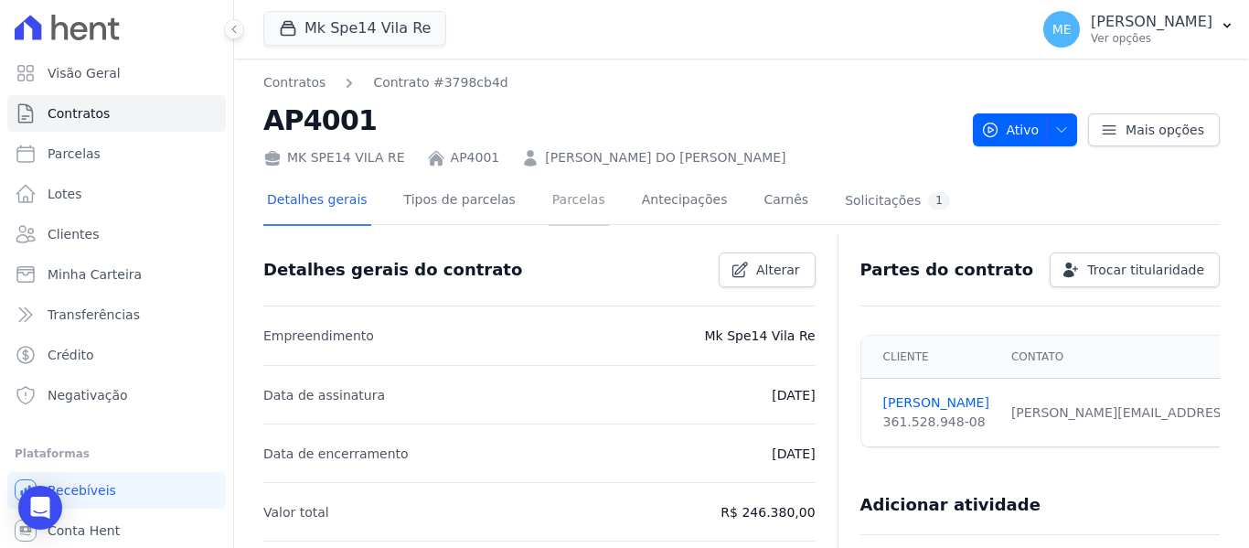
click at [564, 215] on link "Parcelas" at bounding box center [579, 201] width 60 height 48
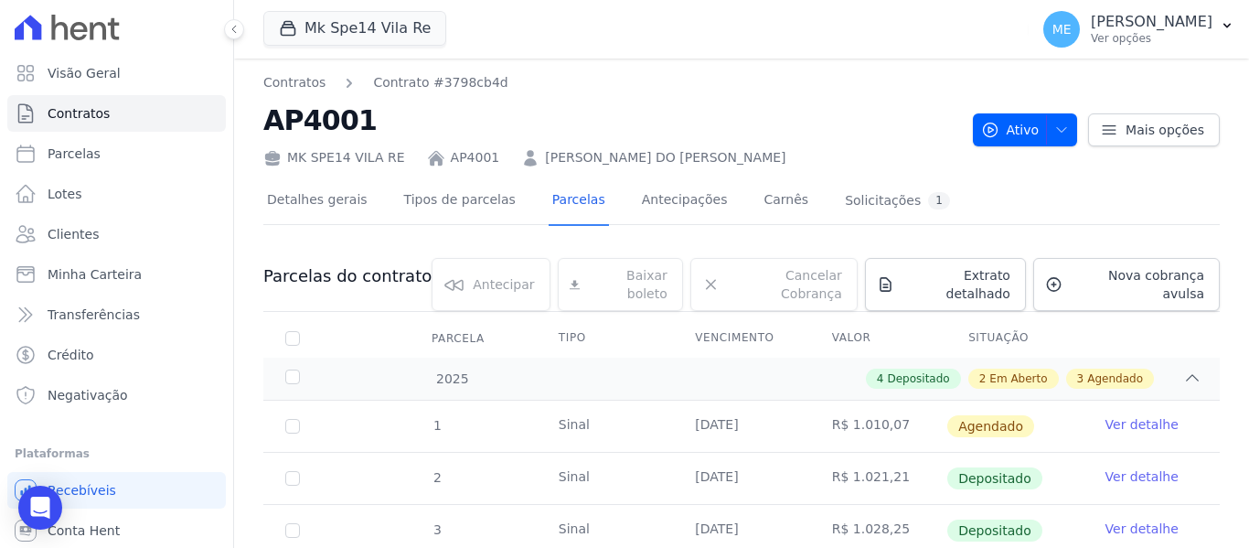
scroll to position [366, 0]
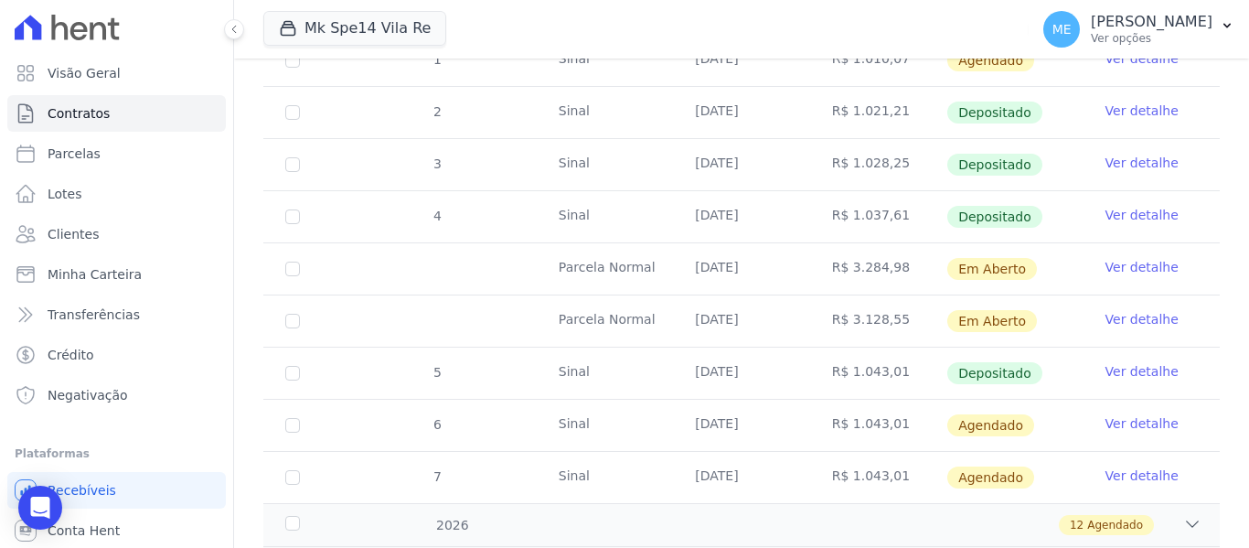
click at [1107, 258] on link "Ver detalhe" at bounding box center [1141, 267] width 73 height 18
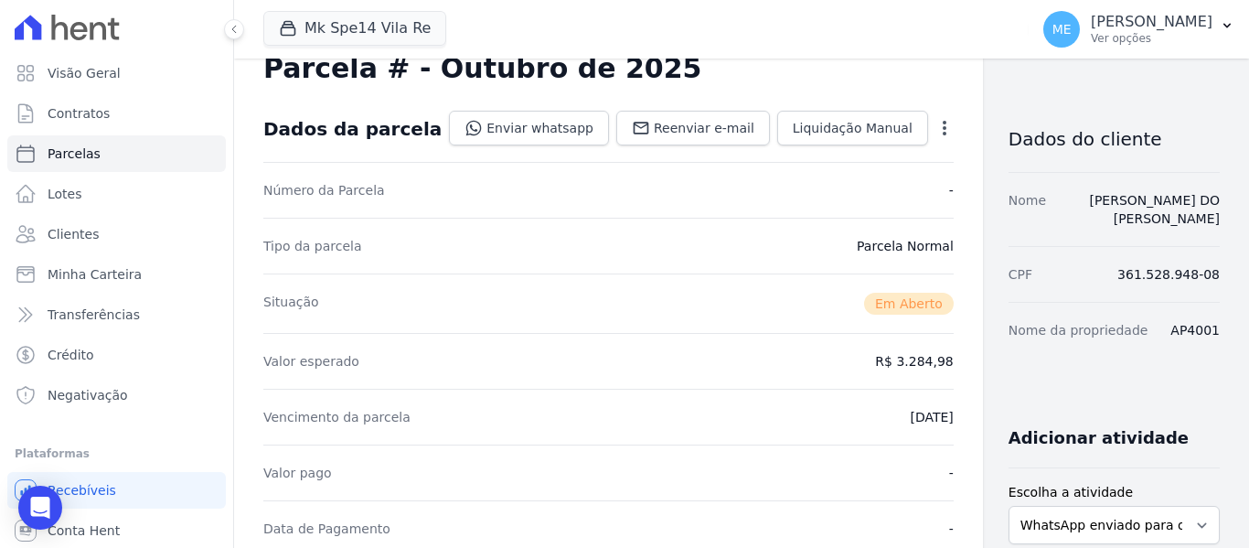
scroll to position [640, 0]
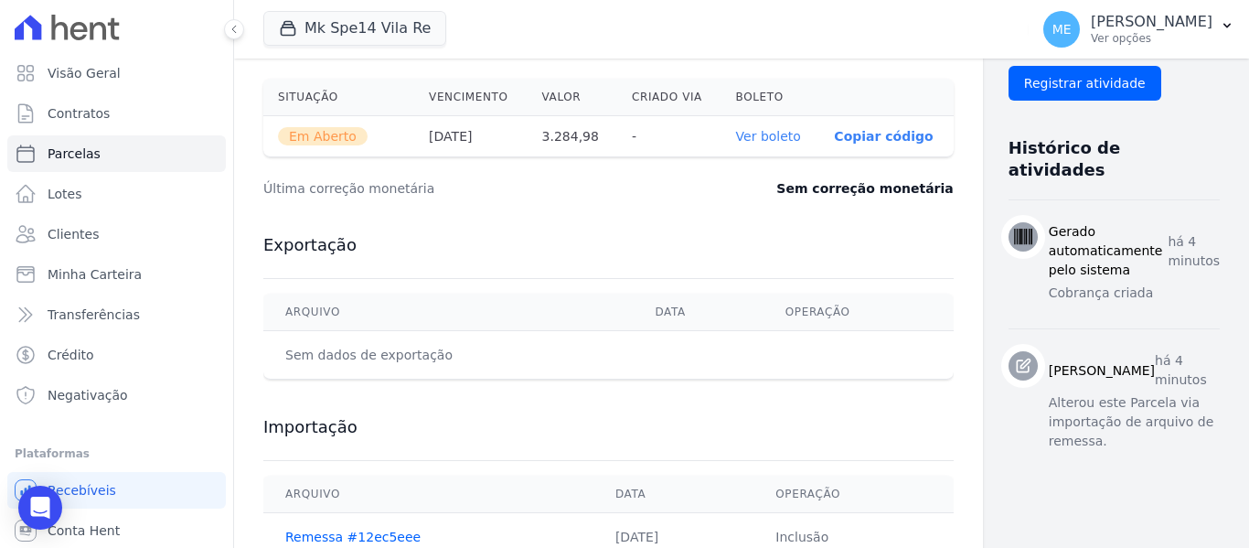
click at [736, 132] on link "Ver boleto" at bounding box center [768, 136] width 65 height 15
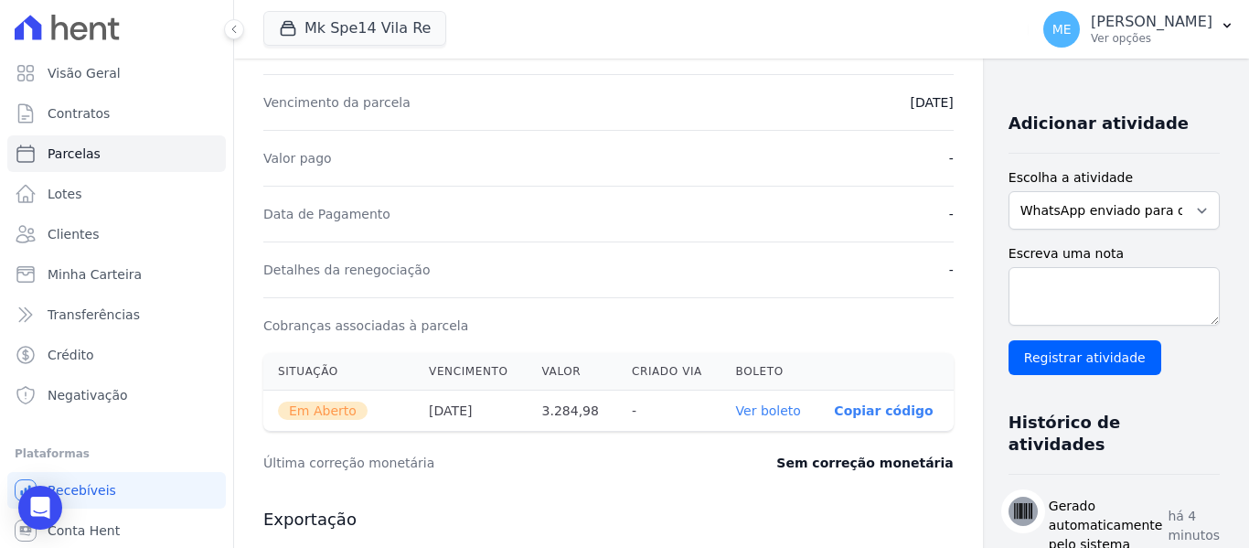
scroll to position [0, 0]
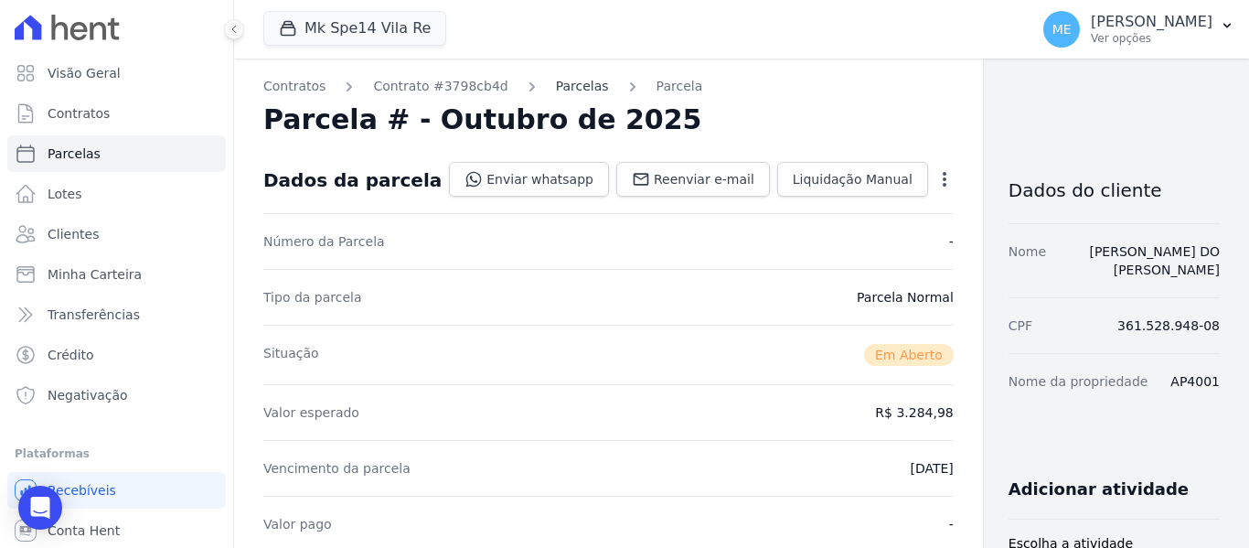
click at [572, 90] on link "Parcelas" at bounding box center [582, 86] width 53 height 19
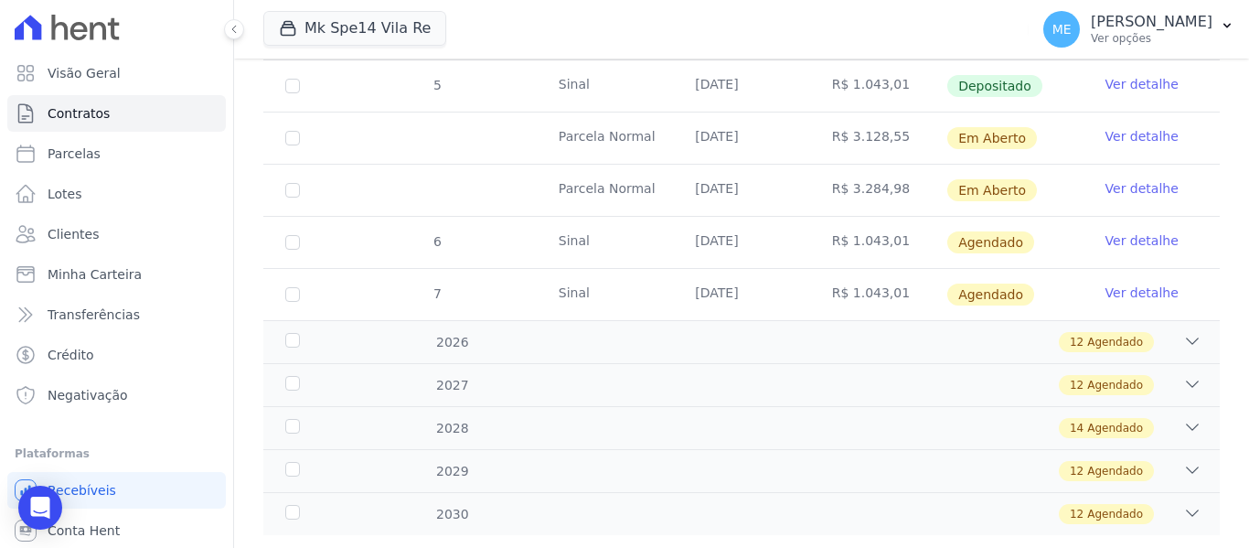
scroll to position [457, 0]
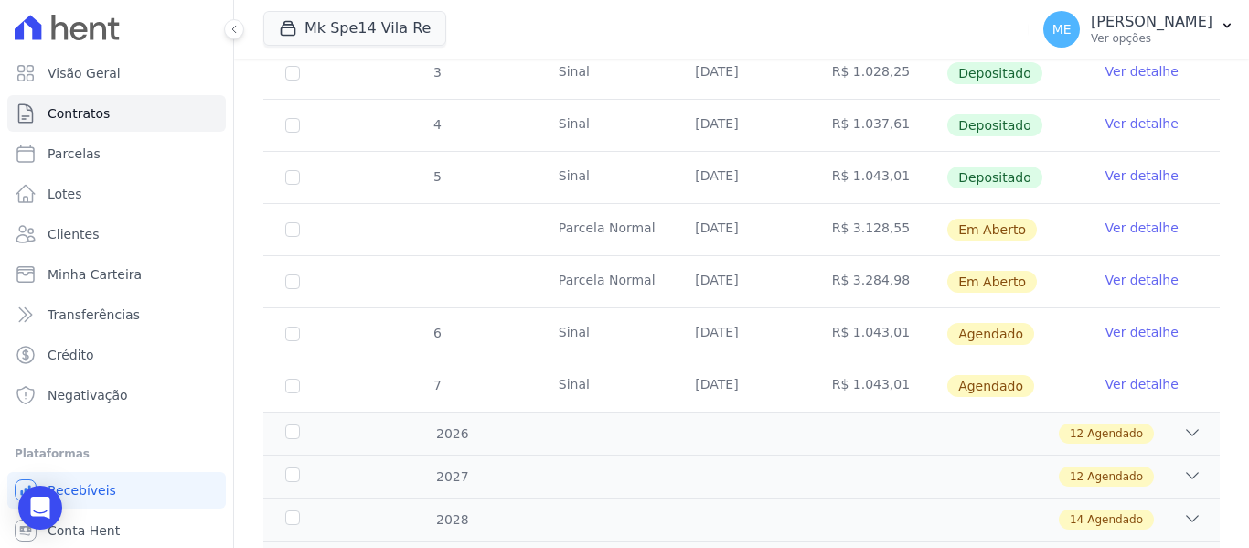
click at [1109, 219] on link "Ver detalhe" at bounding box center [1141, 228] width 73 height 18
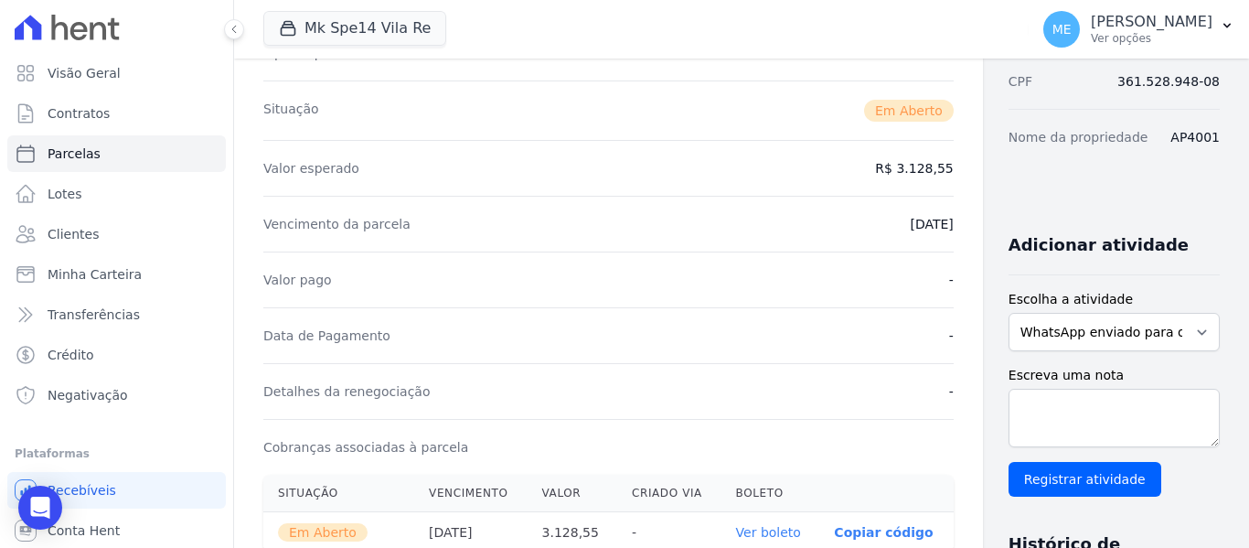
scroll to position [549, 0]
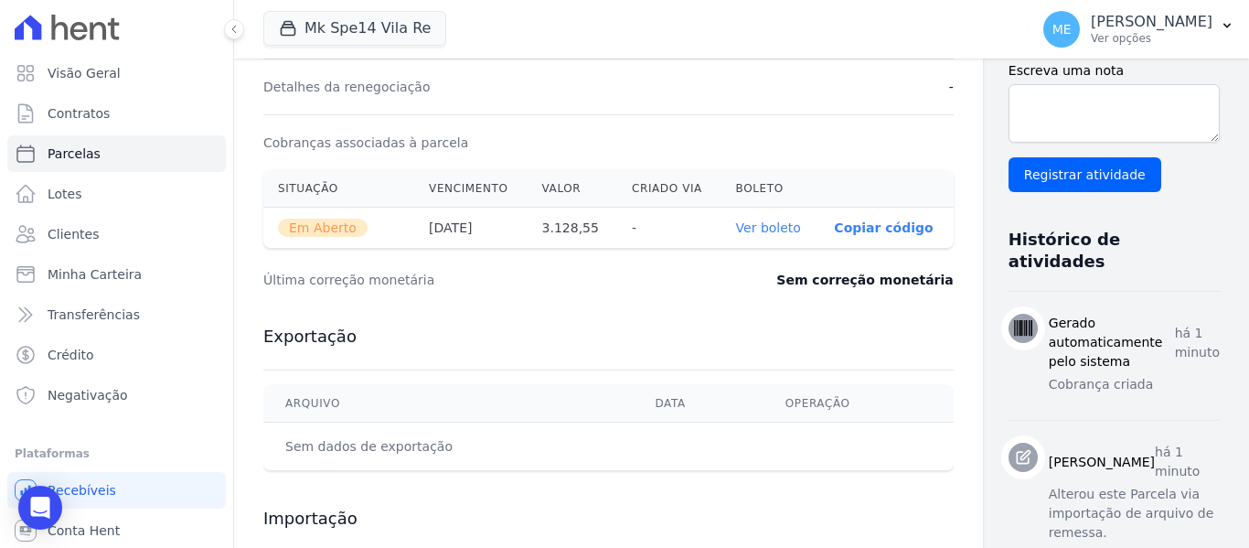
click at [736, 224] on link "Ver boleto" at bounding box center [768, 227] width 65 height 15
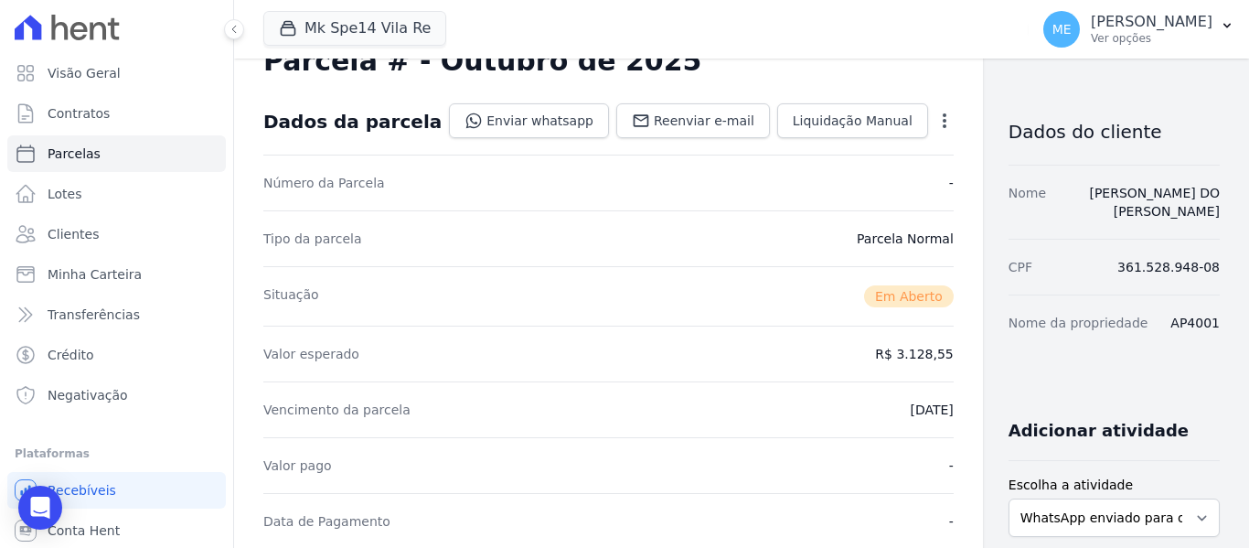
scroll to position [0, 0]
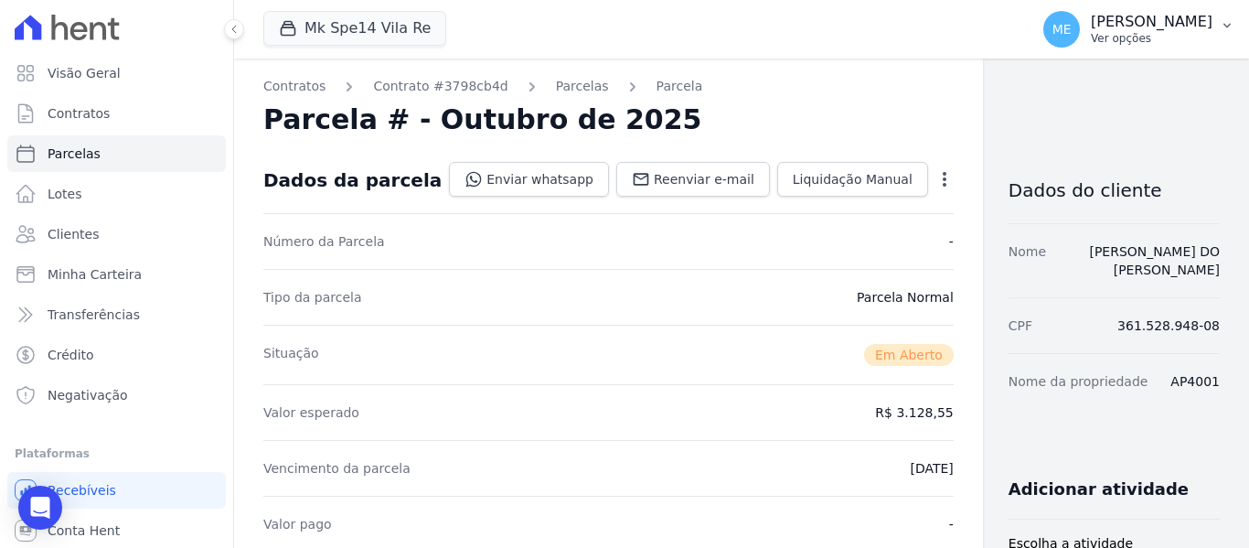
click at [1222, 21] on icon "button" at bounding box center [1227, 25] width 15 height 15
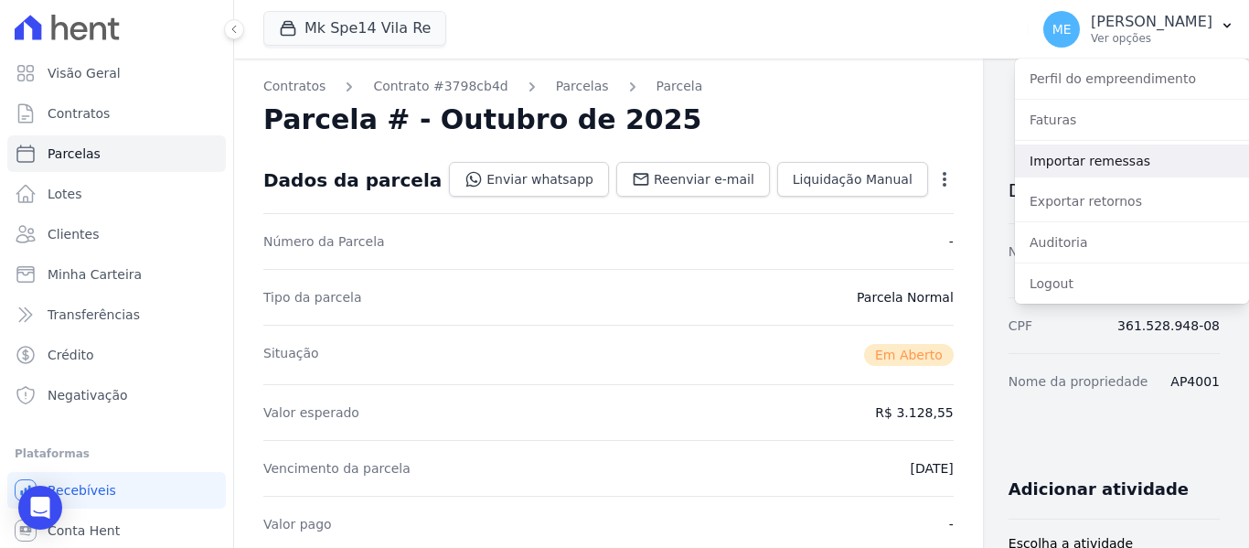
click at [1107, 166] on link "Importar remessas" at bounding box center [1132, 160] width 234 height 33
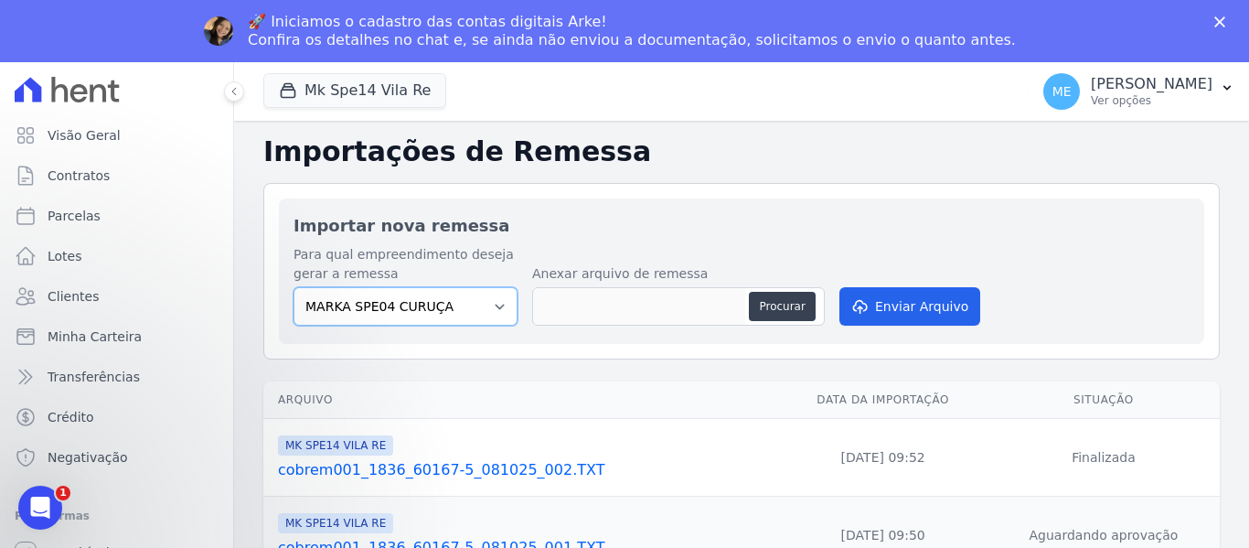
click at [489, 303] on select "MARKA SPE04 CURUÇA MARKA SPE06 EMPREENDIMENTOS E PARTICIPACOES LTDA MK SPE01 PE…" at bounding box center [405, 306] width 224 height 38
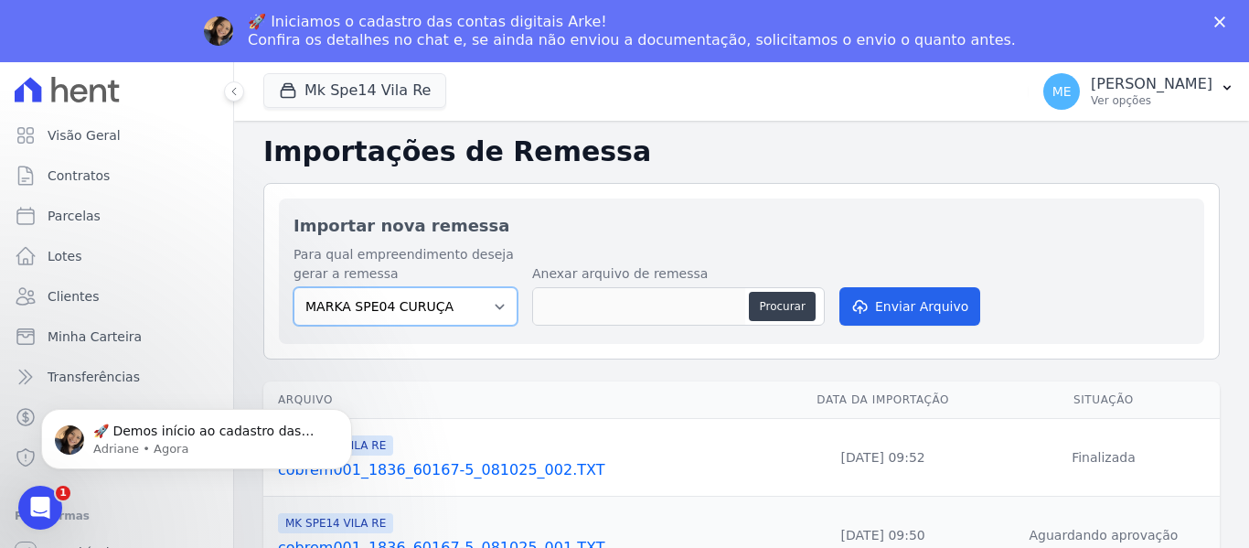
select select "39995bf4-9ae3-4619-a753-9d7f943d9086"
click at [293, 287] on select "MARKA SPE04 CURUÇA MARKA SPE06 EMPREENDIMENTOS E PARTICIPACOES LTDA MK SPE01 PE…" at bounding box center [405, 306] width 224 height 38
click at [777, 300] on button "Procurar" at bounding box center [782, 306] width 66 height 29
type input "cobrem001_1836_60167-5_081025_003.TXT"
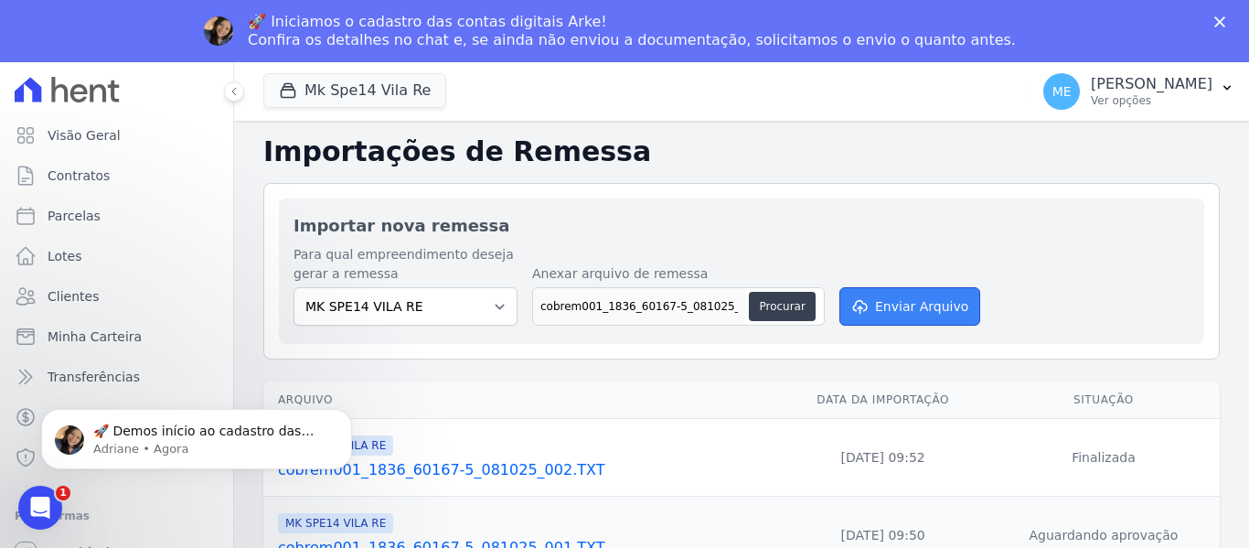
click at [901, 304] on button "Enviar Arquivo" at bounding box center [909, 306] width 141 height 38
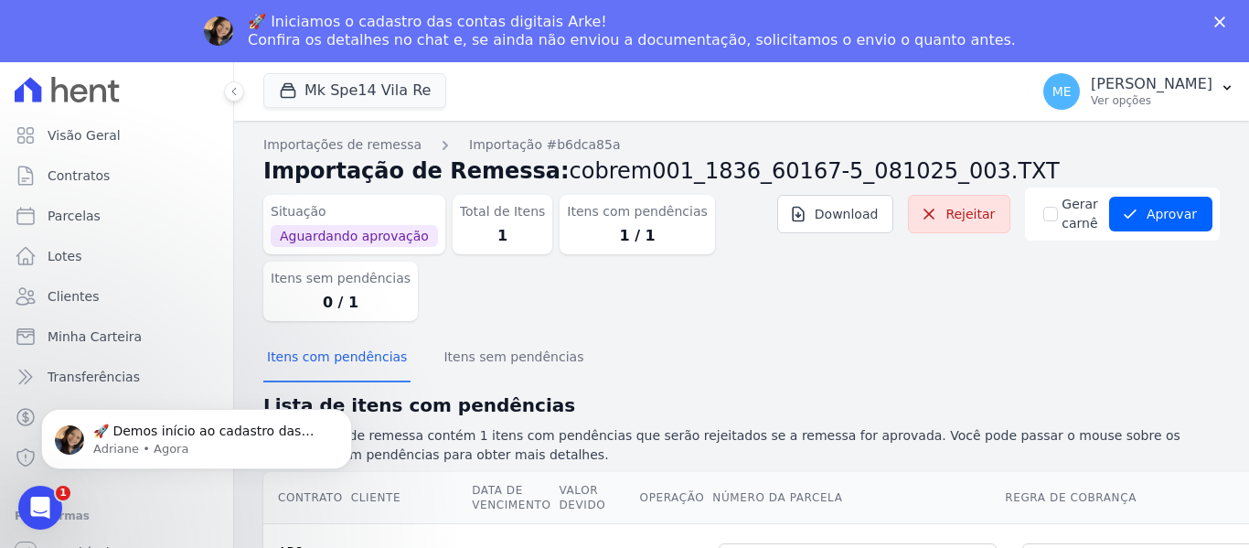
click at [1220, 22] on polygon "Fechar" at bounding box center [1219, 21] width 11 height 11
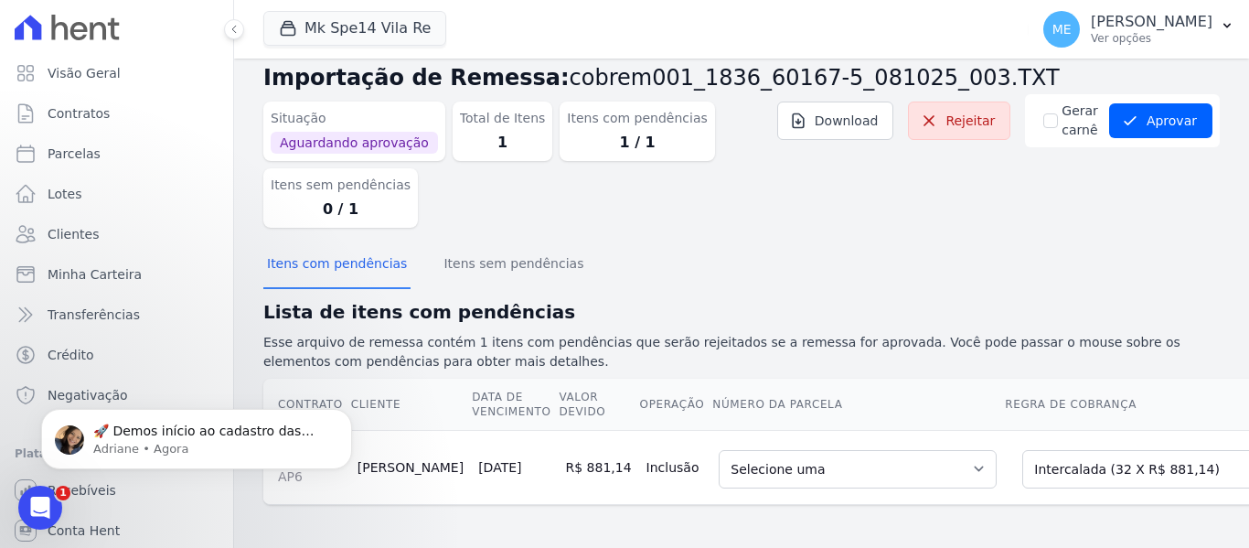
scroll to position [47, 0]
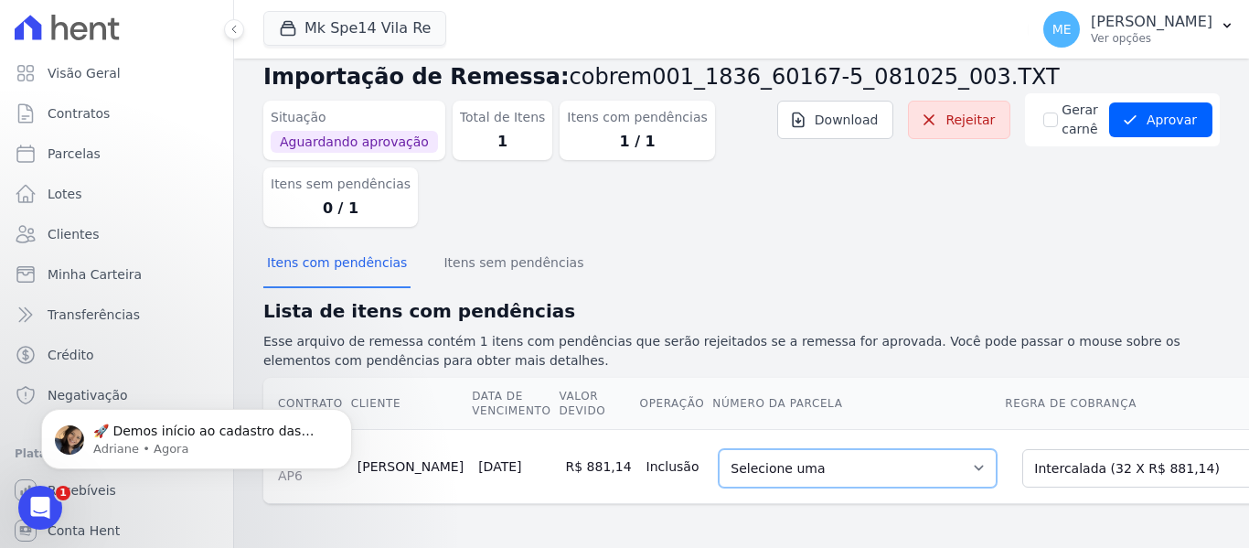
click at [899, 455] on select "Selecione uma 1 - [DATE] - R$ 853,32 - Agendado 3 - [DATE] - R$ 876,59 - Agenda…" at bounding box center [858, 468] width 278 height 38
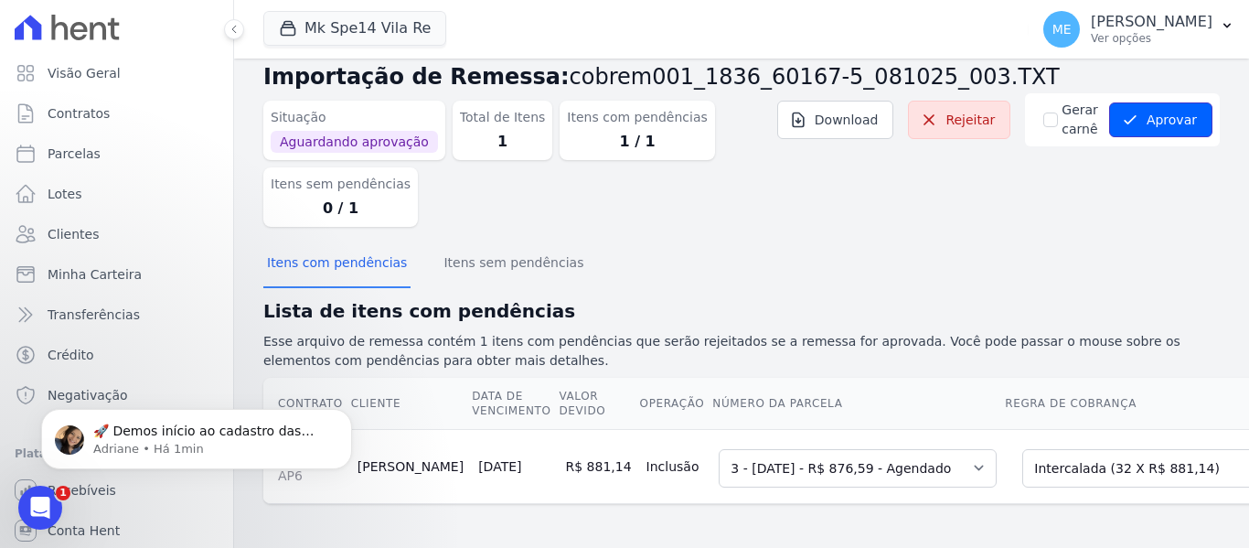
click at [1170, 112] on button "Aprovar" at bounding box center [1160, 119] width 103 height 35
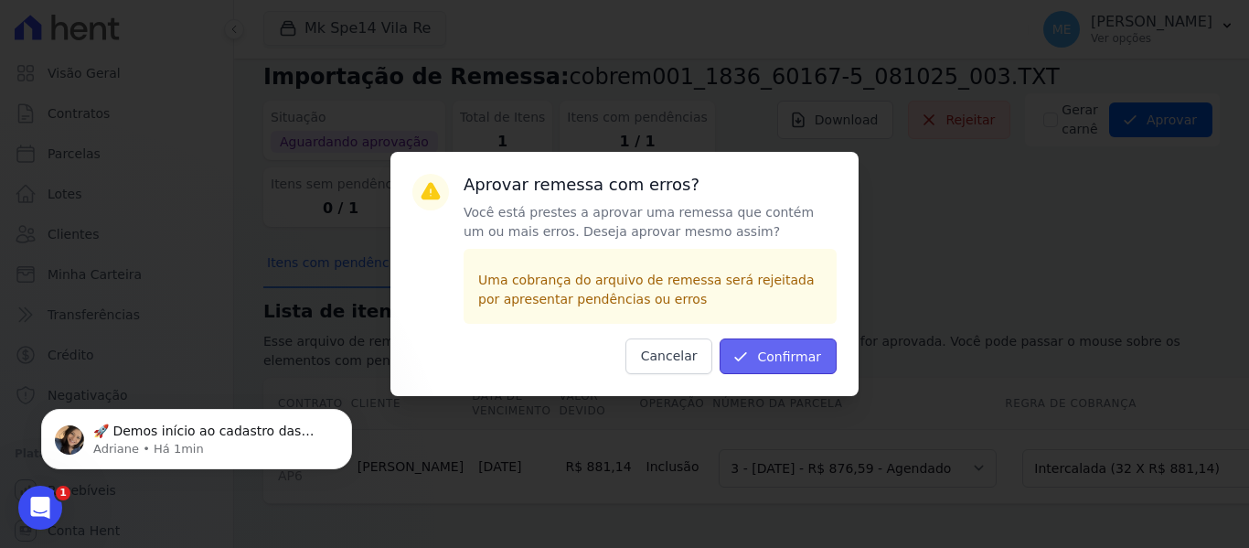
click at [777, 361] on button "Confirmar" at bounding box center [778, 356] width 117 height 36
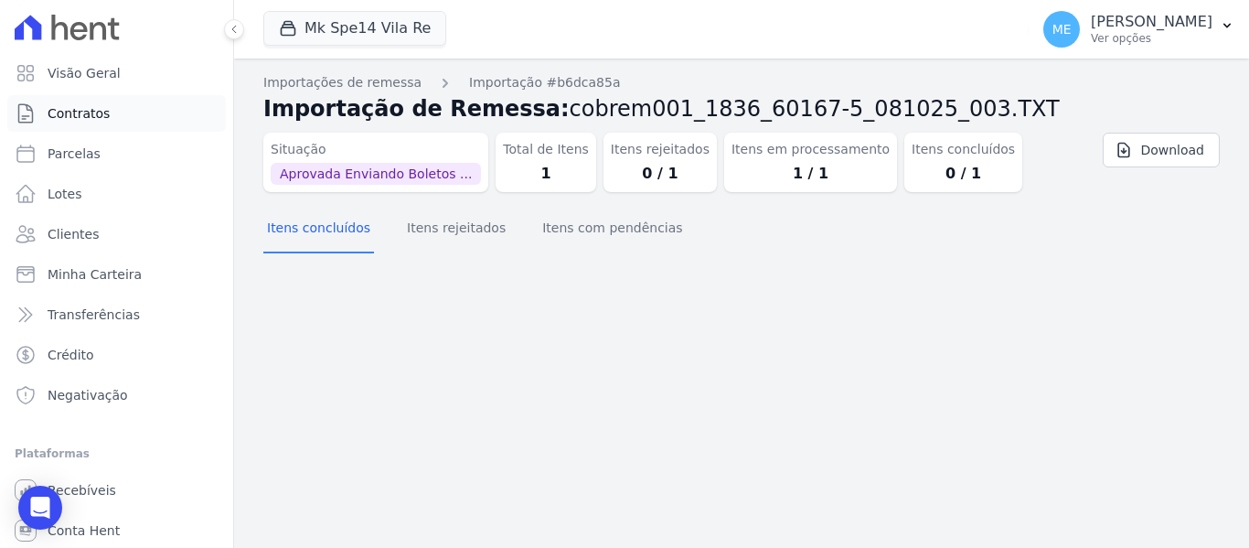
click at [104, 120] on span "Contratos" at bounding box center [79, 113] width 62 height 18
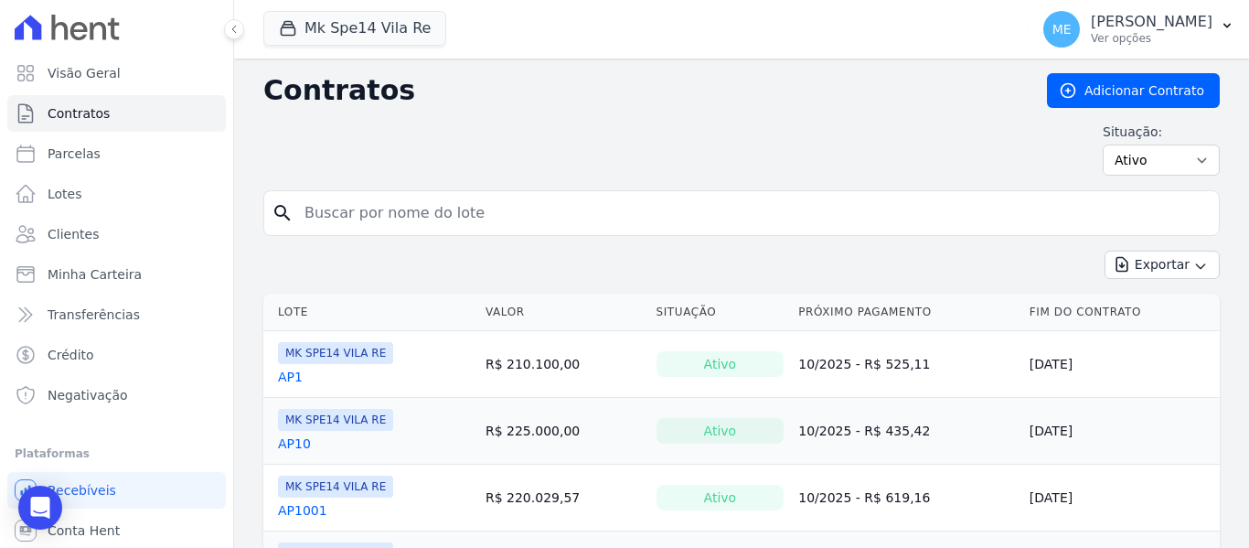
click at [421, 214] on input "search" at bounding box center [752, 213] width 918 height 37
type input "06"
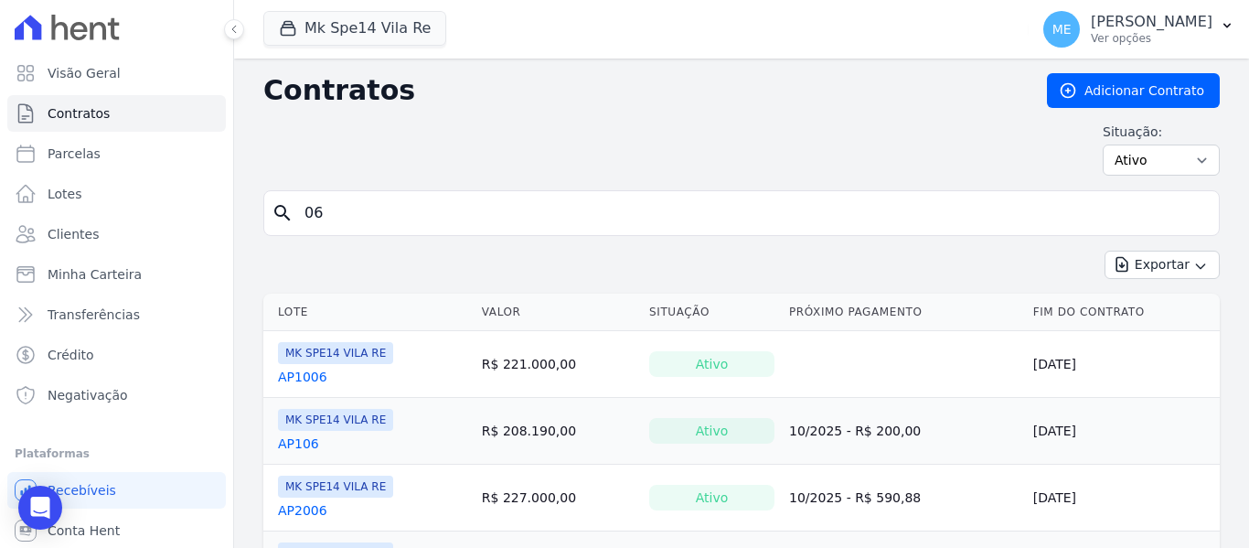
drag, startPoint x: 358, startPoint y: 215, endPoint x: -265, endPoint y: 47, distance: 645.8
click at [0, 47] on html "Visão Geral Contratos [GEOGRAPHIC_DATA] Lotes Clientes Minha Carteira Transferê…" at bounding box center [624, 274] width 1249 height 548
type input "6"
click at [363, 219] on input "6" at bounding box center [752, 213] width 918 height 37
type input "06"
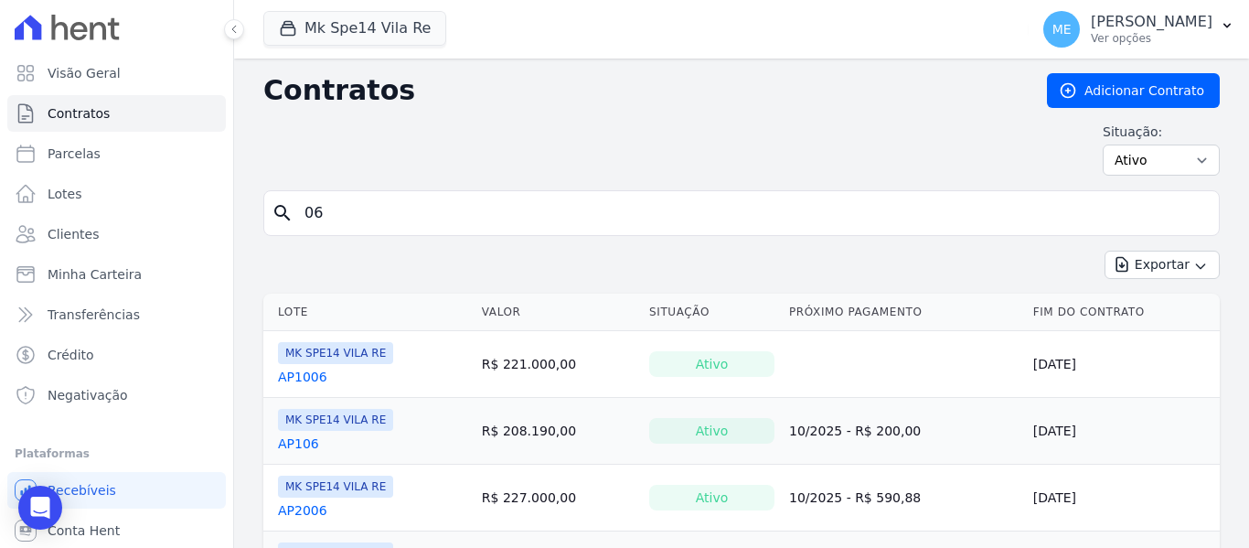
click at [304, 212] on input "06" at bounding box center [752, 213] width 918 height 37
type input "ap06"
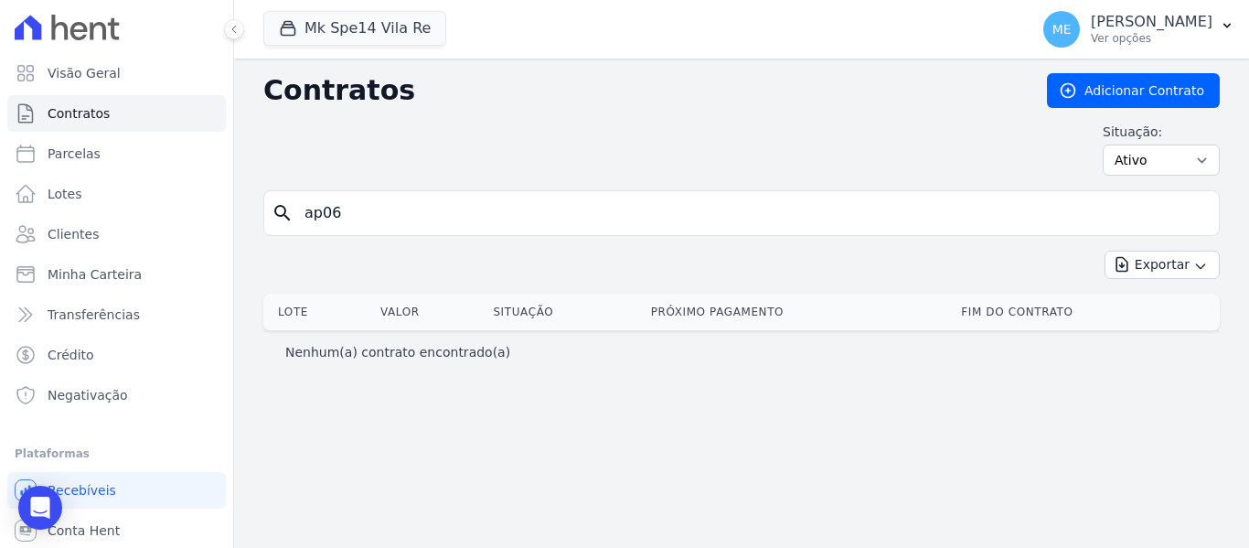
click at [321, 211] on input "ap06" at bounding box center [752, 213] width 918 height 37
type input "06"
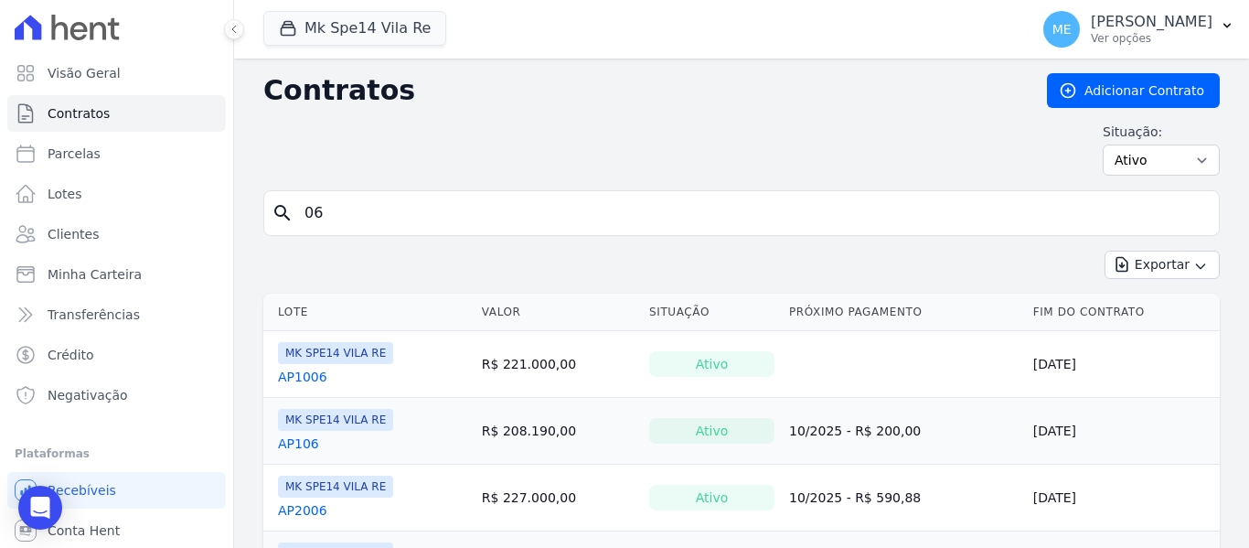
click at [315, 380] on link "AP1006" at bounding box center [302, 377] width 49 height 18
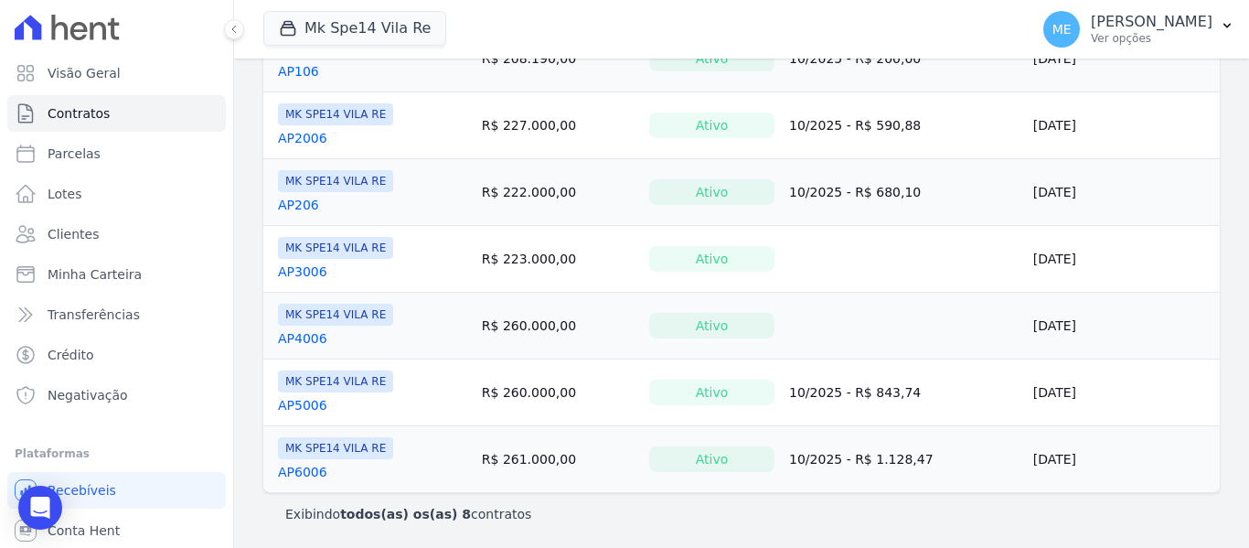
scroll to position [373, 0]
click at [306, 465] on link "AP6006" at bounding box center [302, 471] width 49 height 18
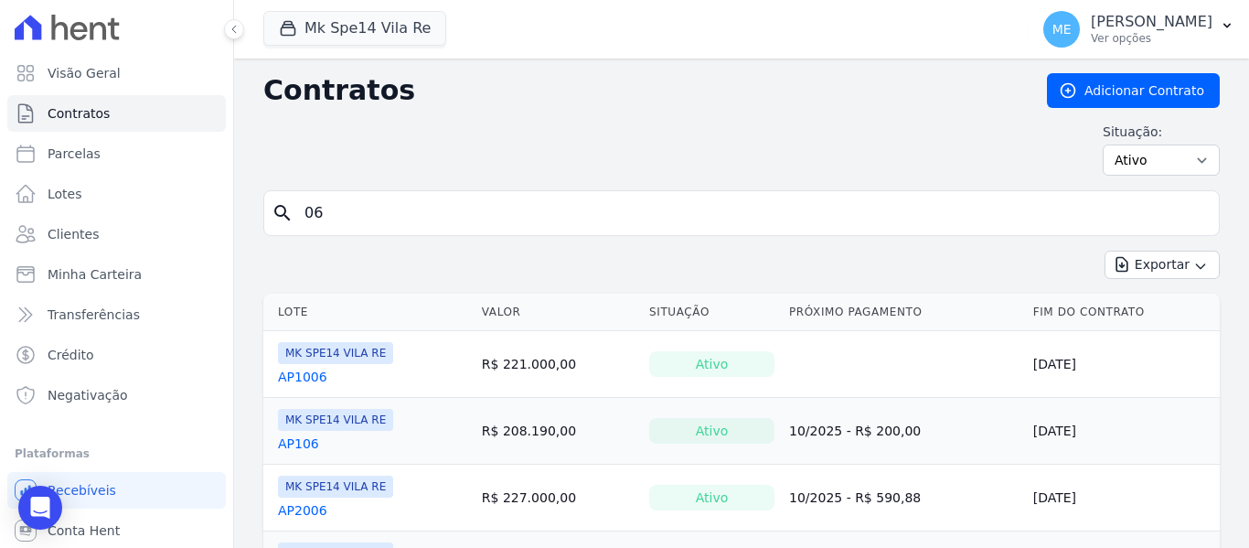
click at [302, 443] on link "AP106" at bounding box center [298, 443] width 41 height 18
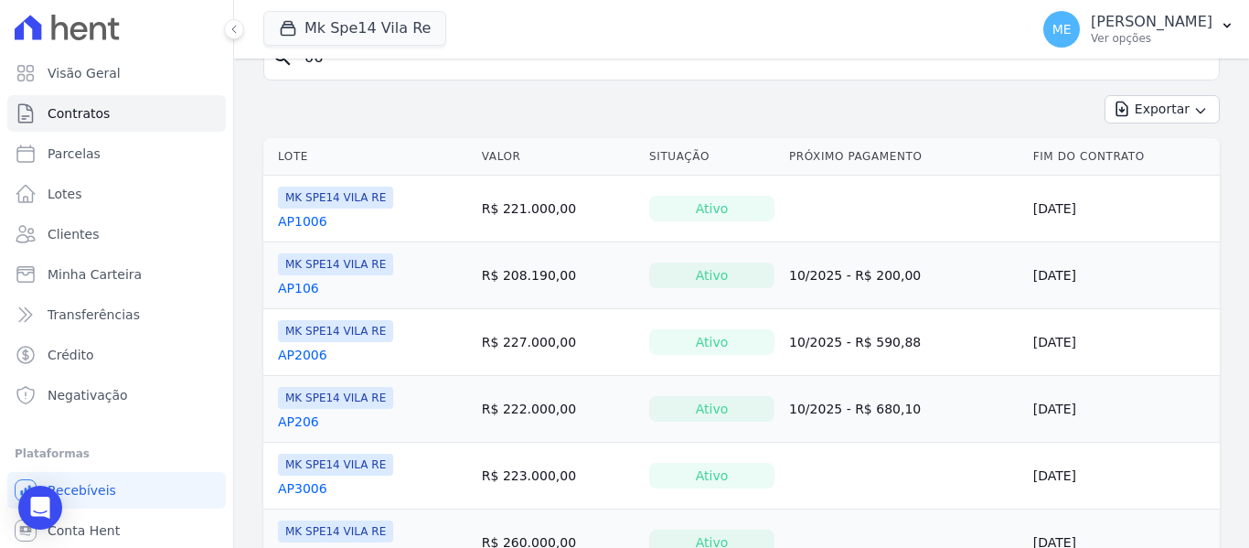
scroll to position [183, 0]
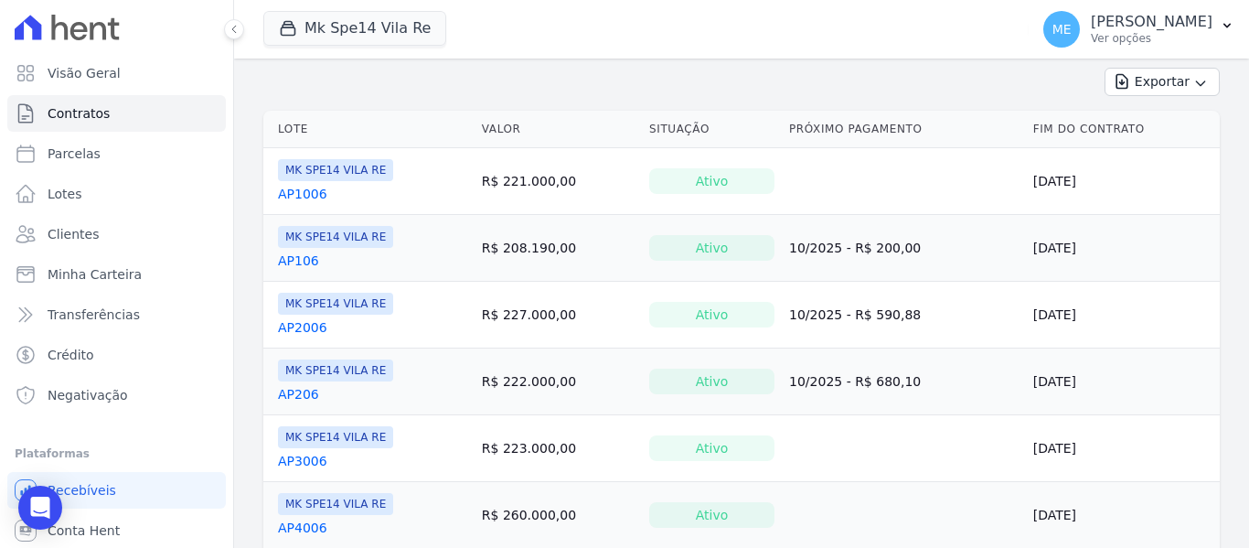
click at [320, 331] on link "AP2006" at bounding box center [302, 327] width 49 height 18
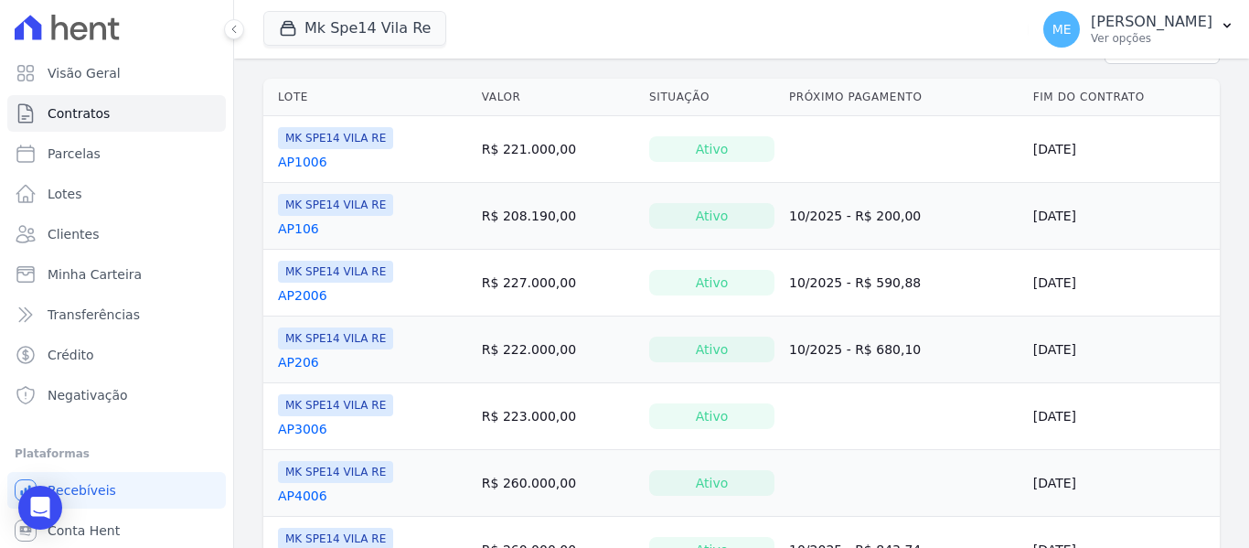
scroll to position [274, 0]
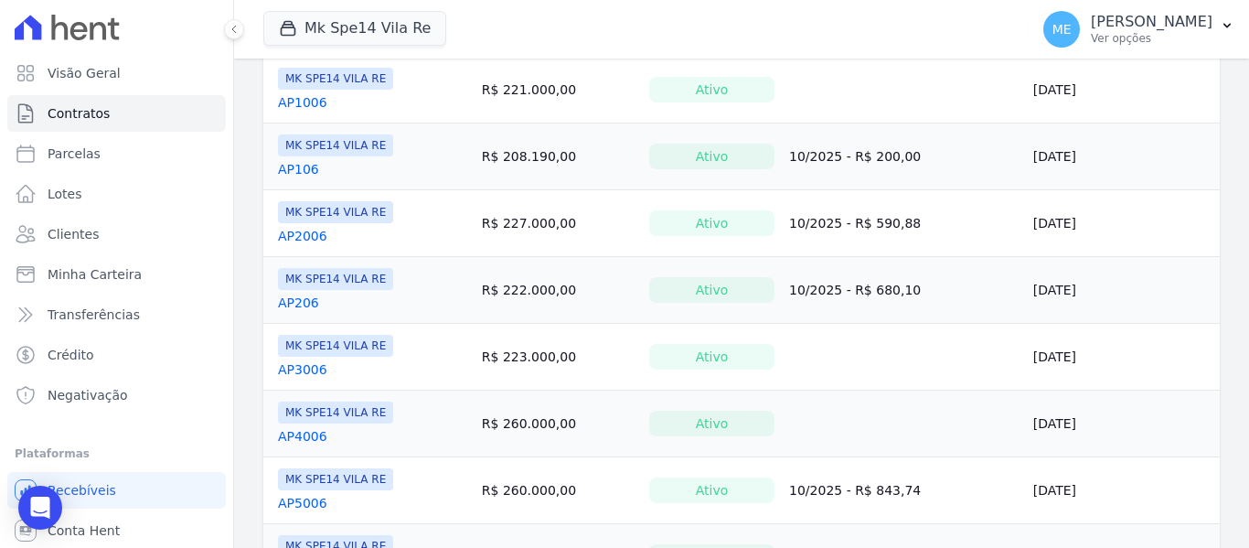
click at [283, 304] on link "AP206" at bounding box center [298, 302] width 41 height 18
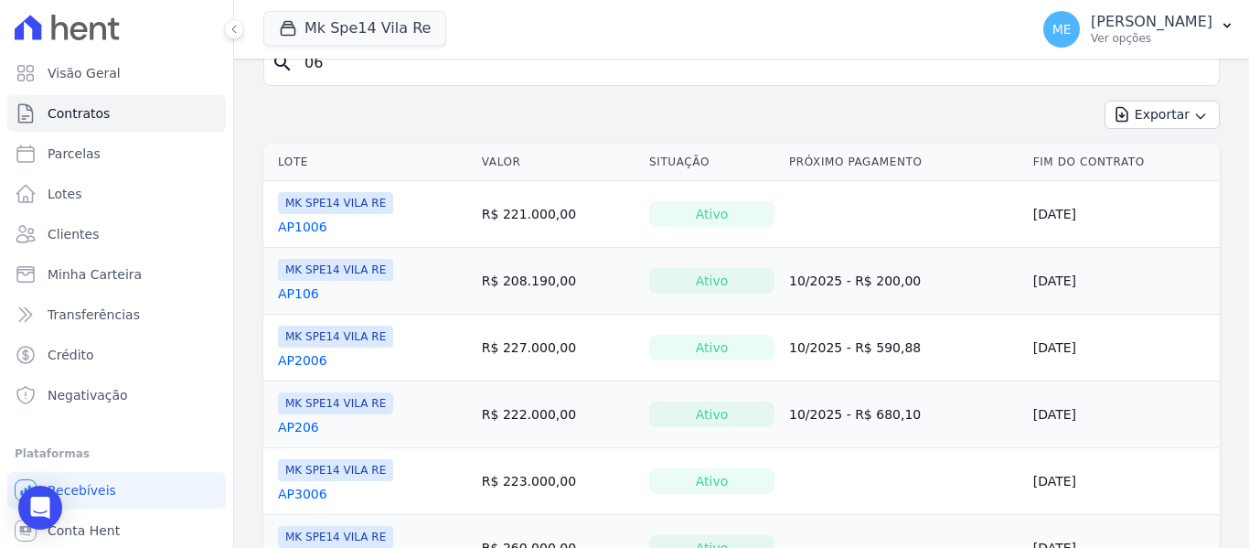
scroll to position [183, 0]
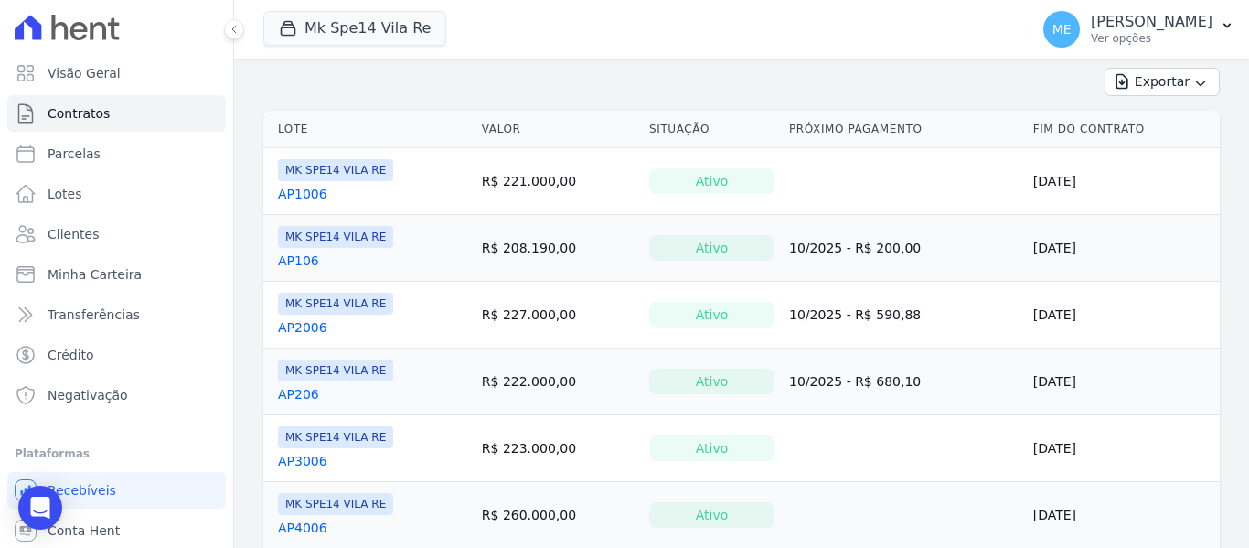
click at [319, 463] on link "AP3006" at bounding box center [302, 461] width 49 height 18
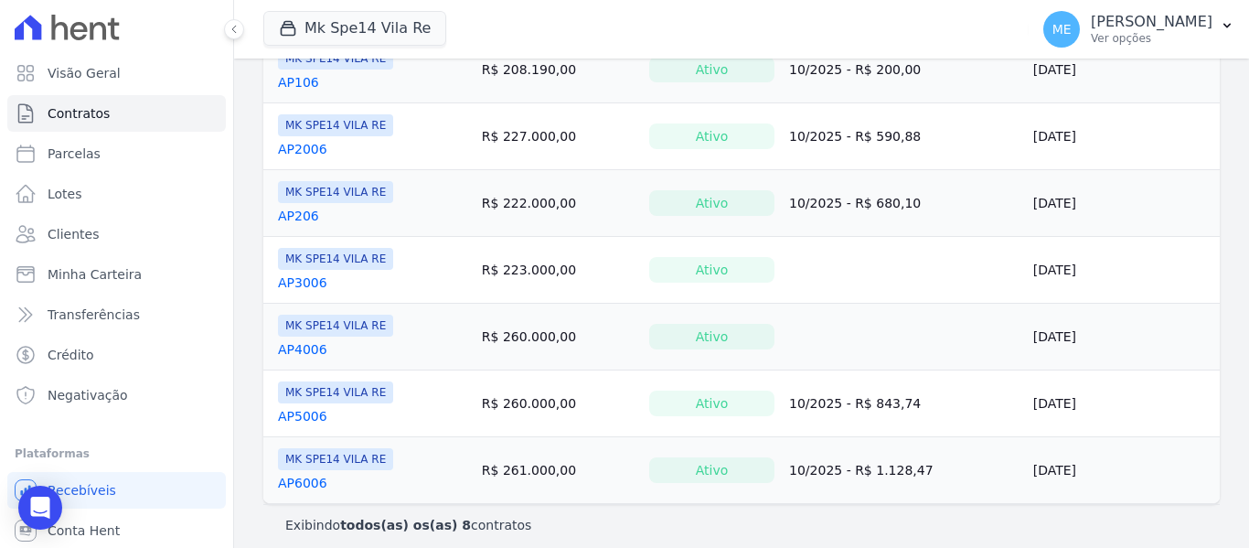
scroll to position [366, 0]
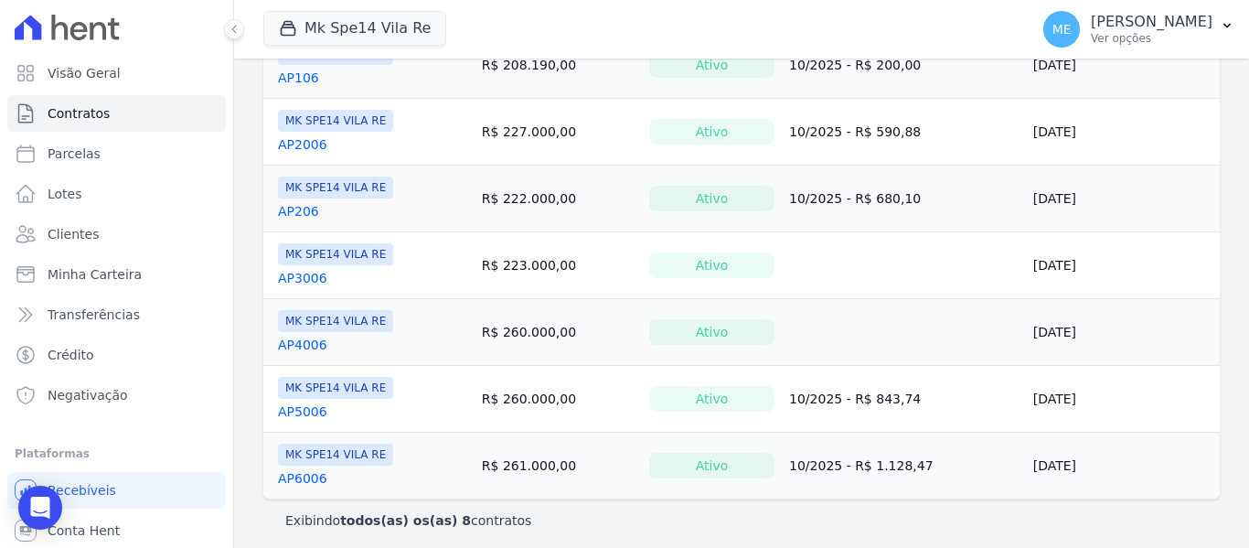
click at [314, 345] on link "AP4006" at bounding box center [302, 345] width 49 height 18
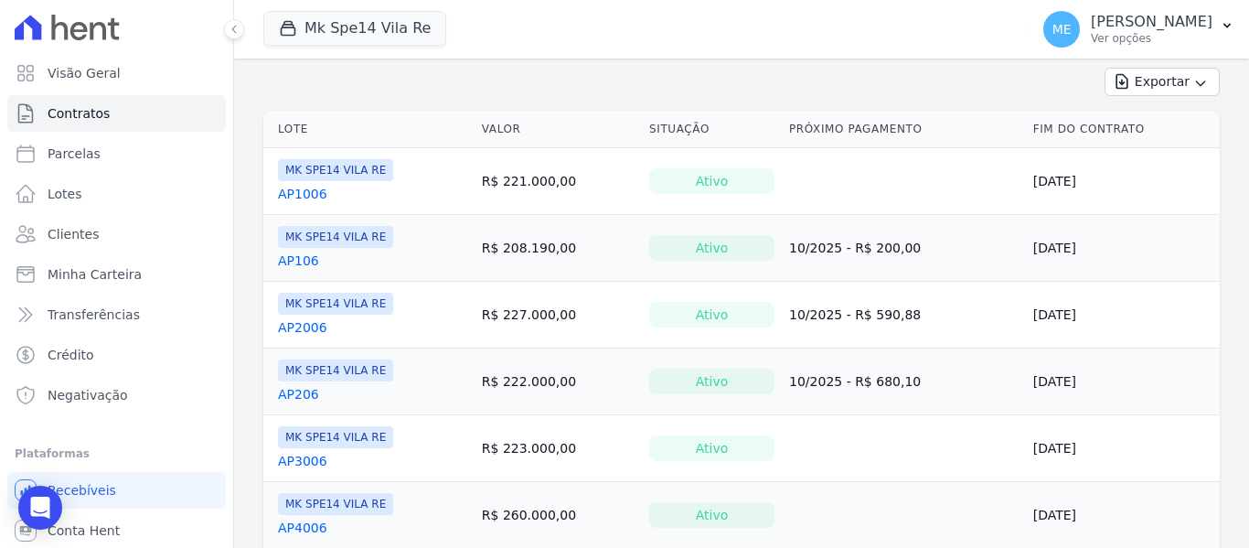
scroll to position [274, 0]
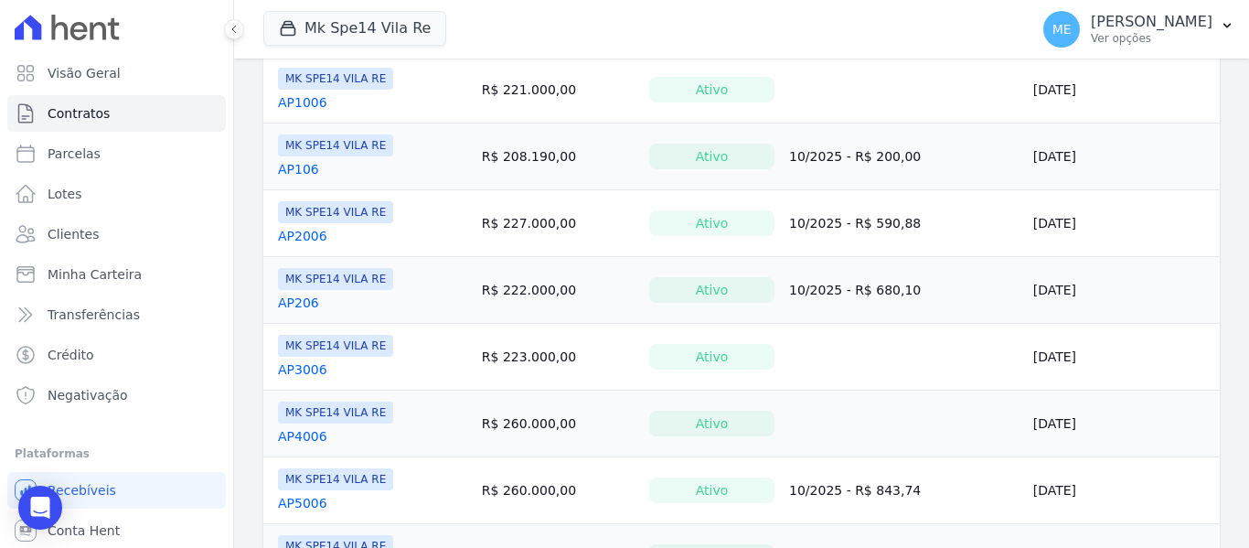
click at [299, 505] on link "AP5006" at bounding box center [302, 503] width 49 height 18
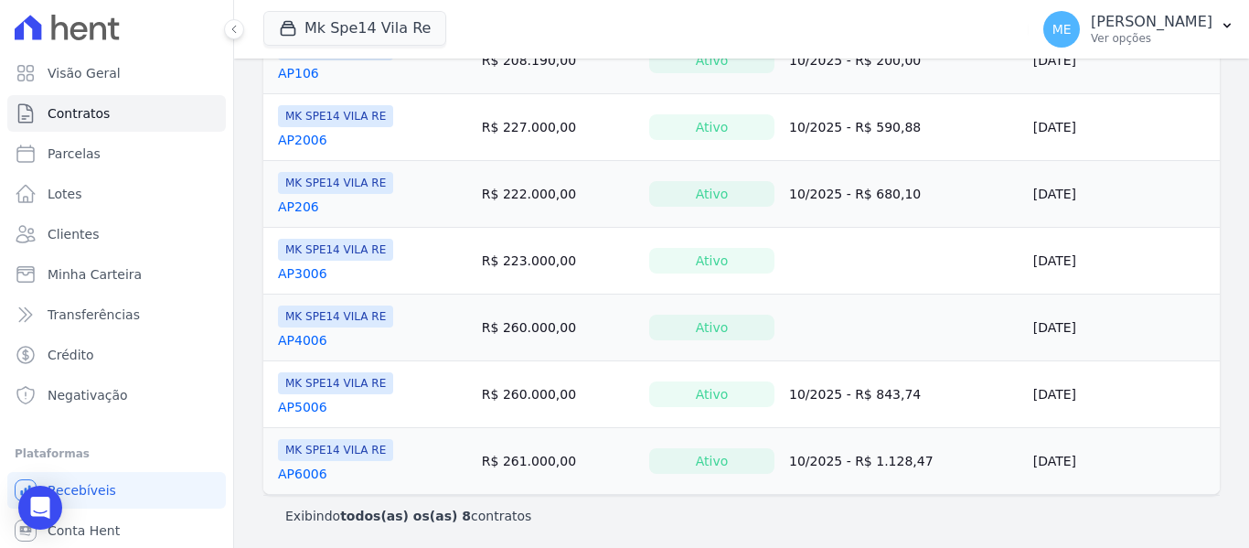
scroll to position [373, 0]
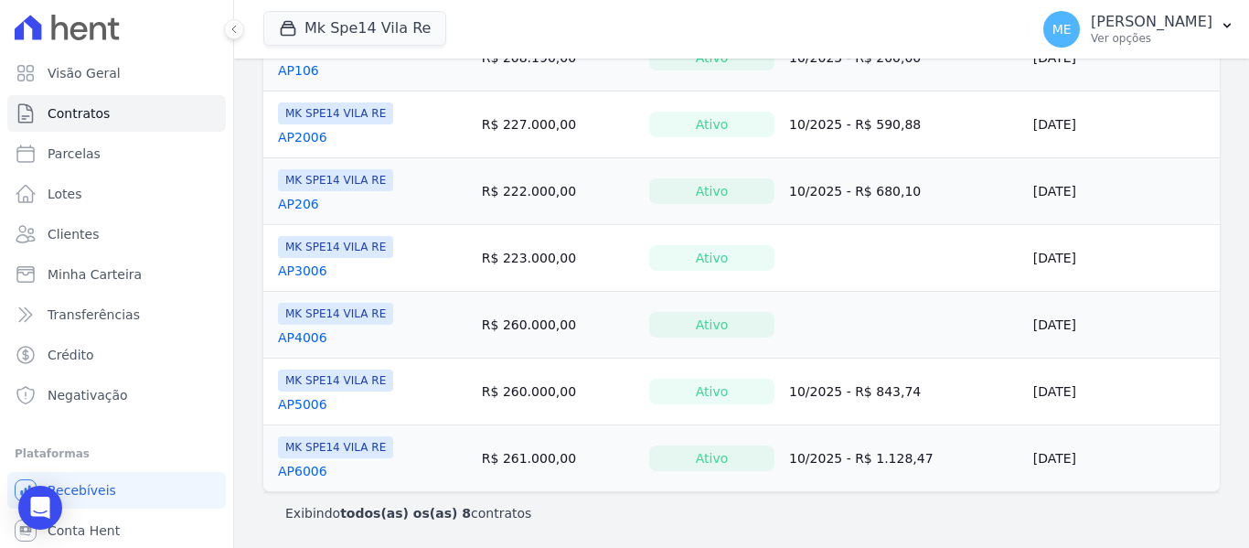
click at [308, 464] on link "AP6006" at bounding box center [302, 471] width 49 height 18
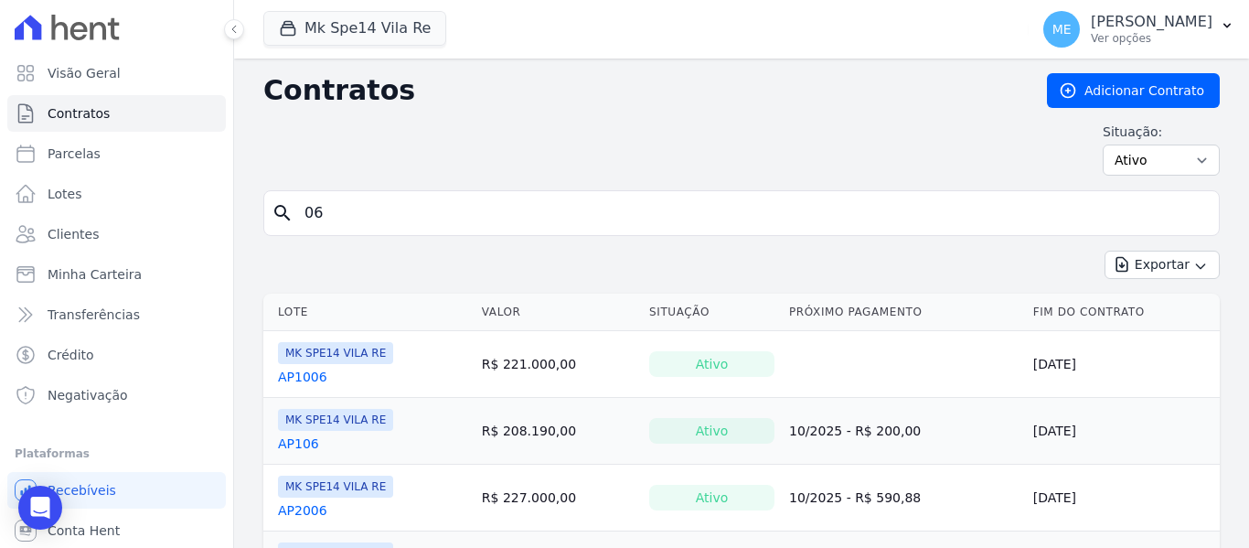
click at [332, 222] on input "06" at bounding box center [752, 213] width 918 height 37
type input "0"
click at [410, 214] on input "search" at bounding box center [752, 213] width 918 height 37
type input "a"
type input "ap6"
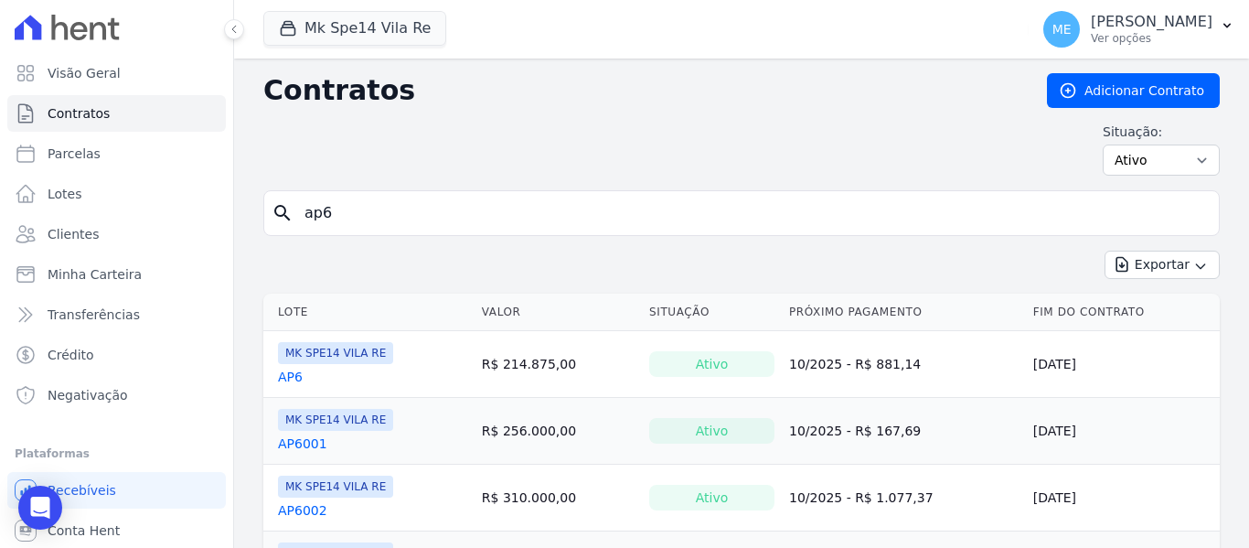
click at [293, 381] on link "AP6" at bounding box center [290, 377] width 25 height 18
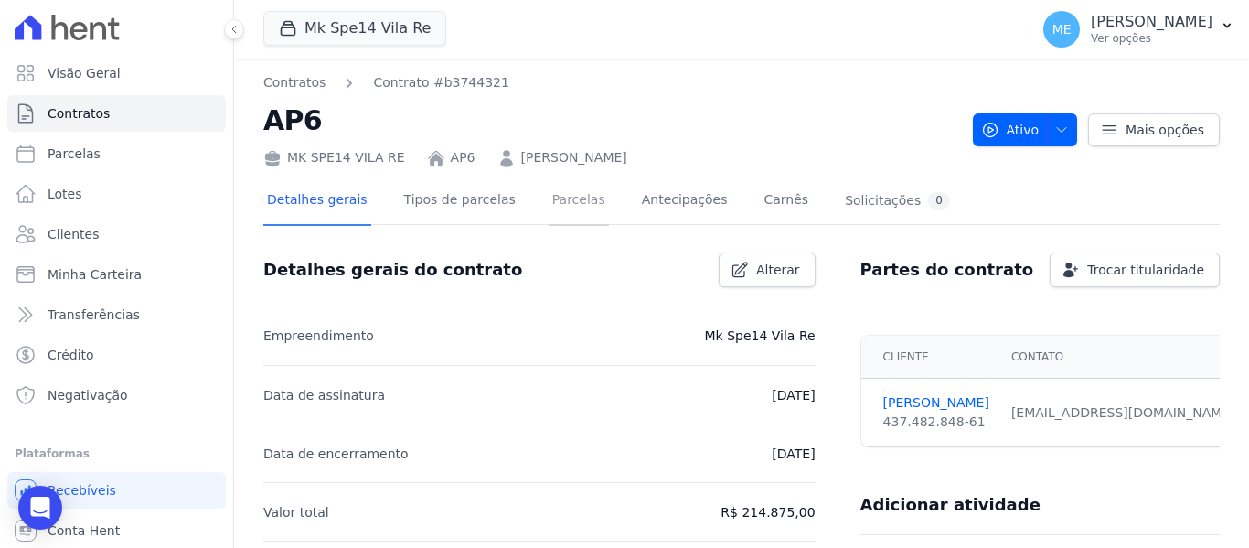
click at [561, 199] on link "Parcelas" at bounding box center [579, 201] width 60 height 48
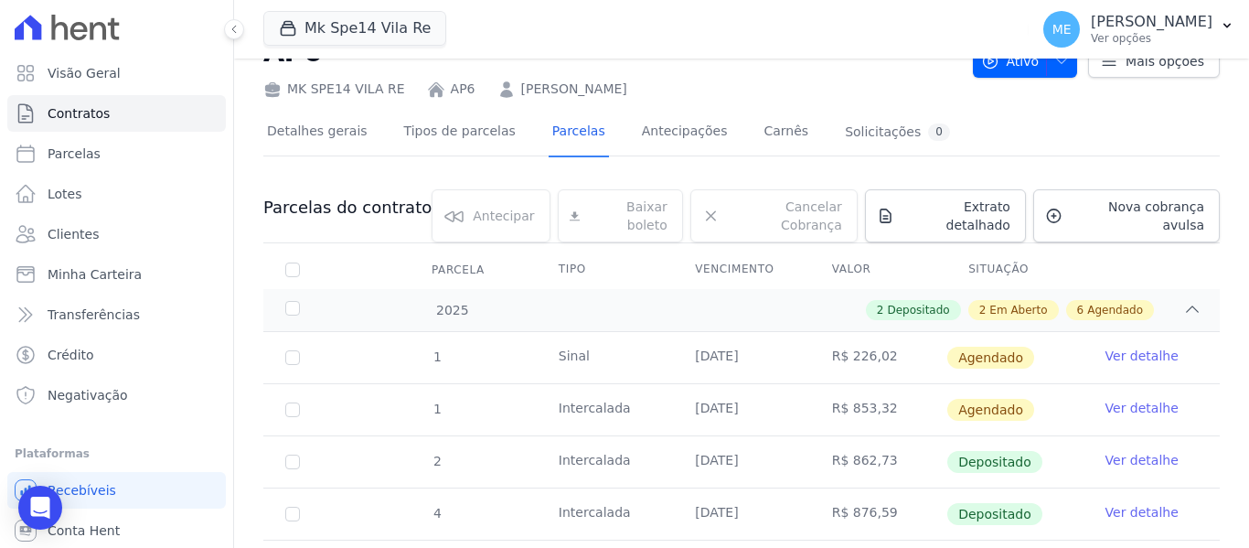
scroll to position [274, 0]
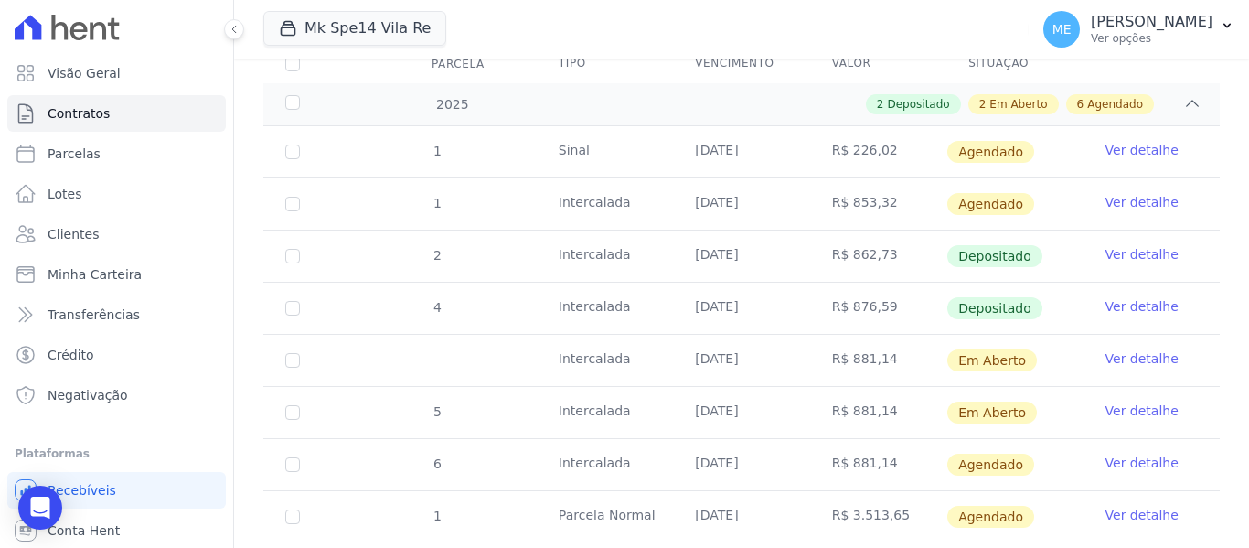
click at [1133, 349] on link "Ver detalhe" at bounding box center [1141, 358] width 73 height 18
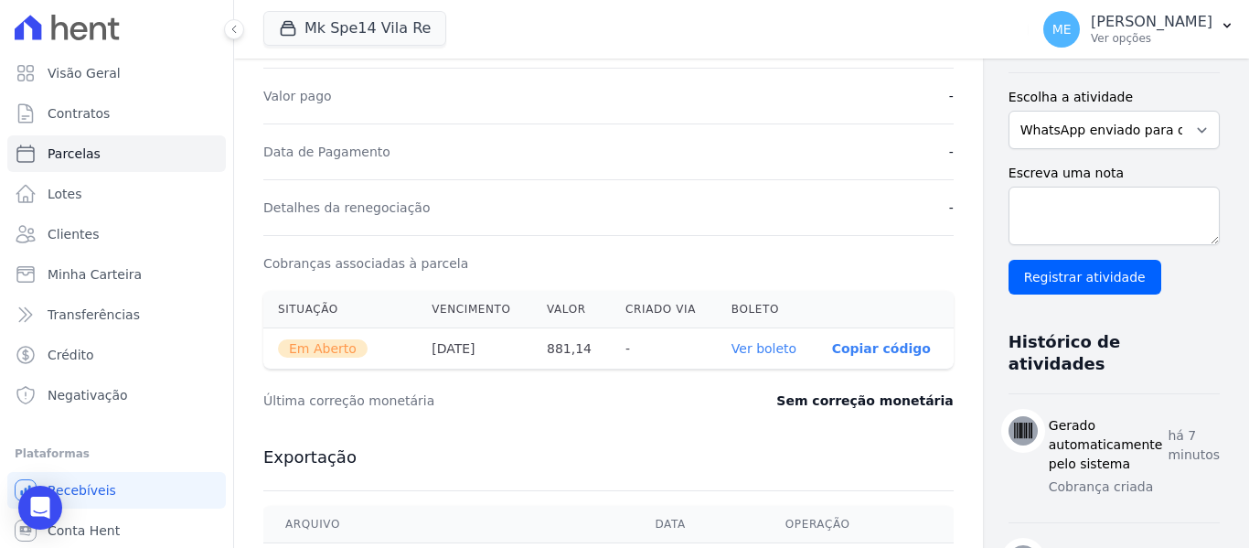
scroll to position [457, 0]
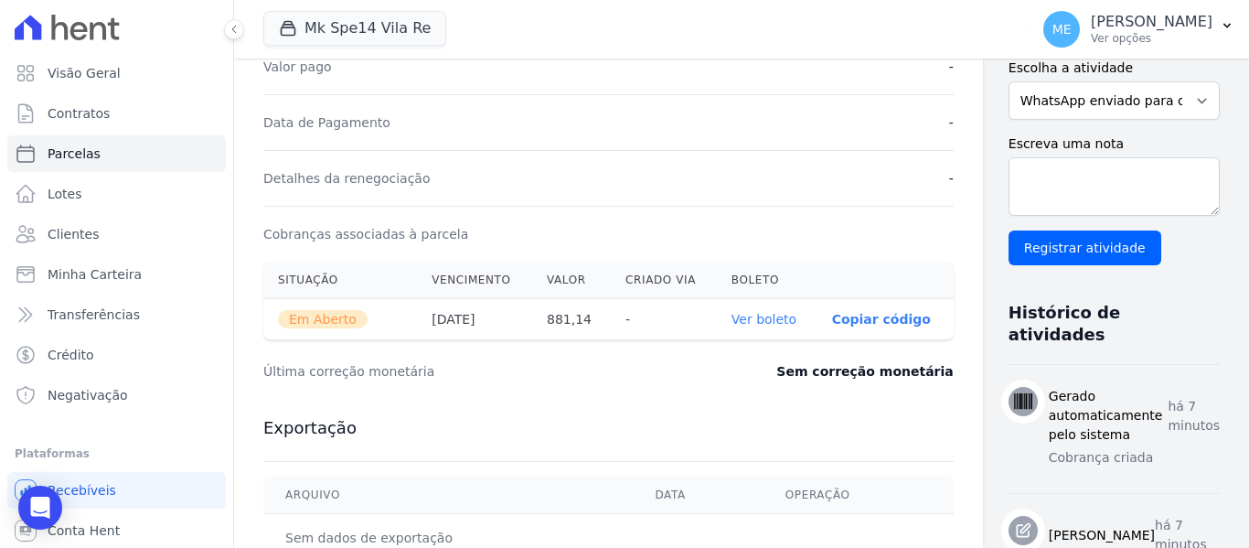
click at [732, 324] on link "Ver boleto" at bounding box center [763, 319] width 65 height 15
